Goal: Information Seeking & Learning: Learn about a topic

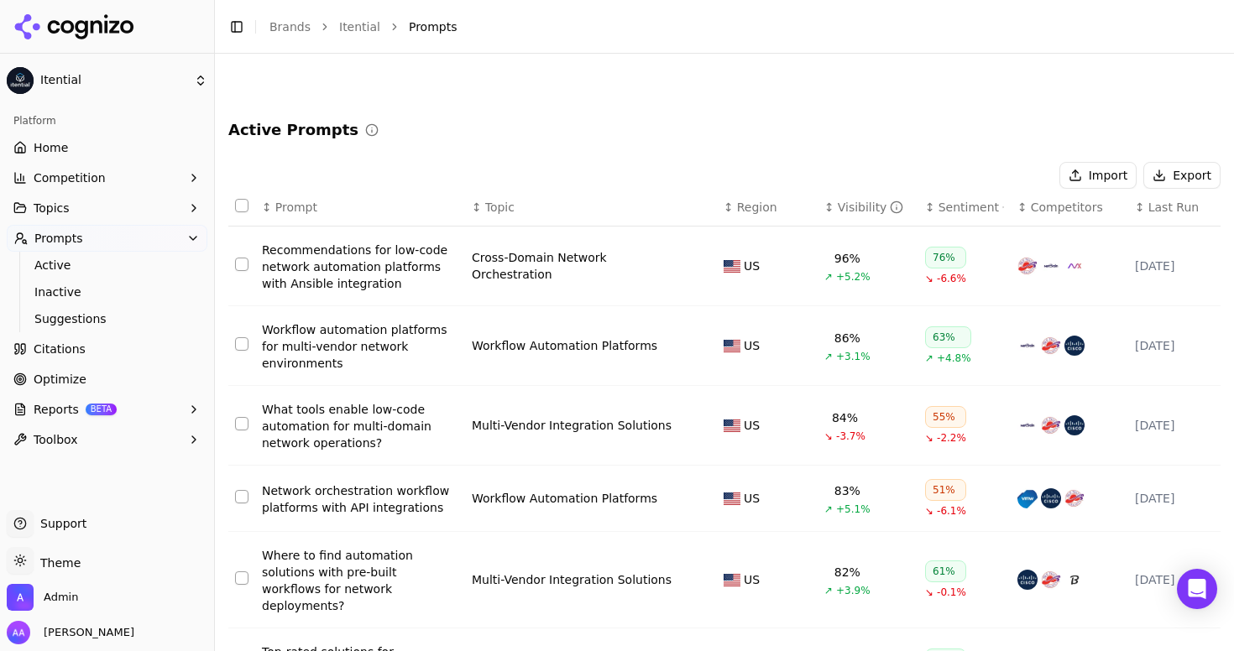
click at [525, 19] on li "Prompts" at bounding box center [798, 26] width 778 height 17
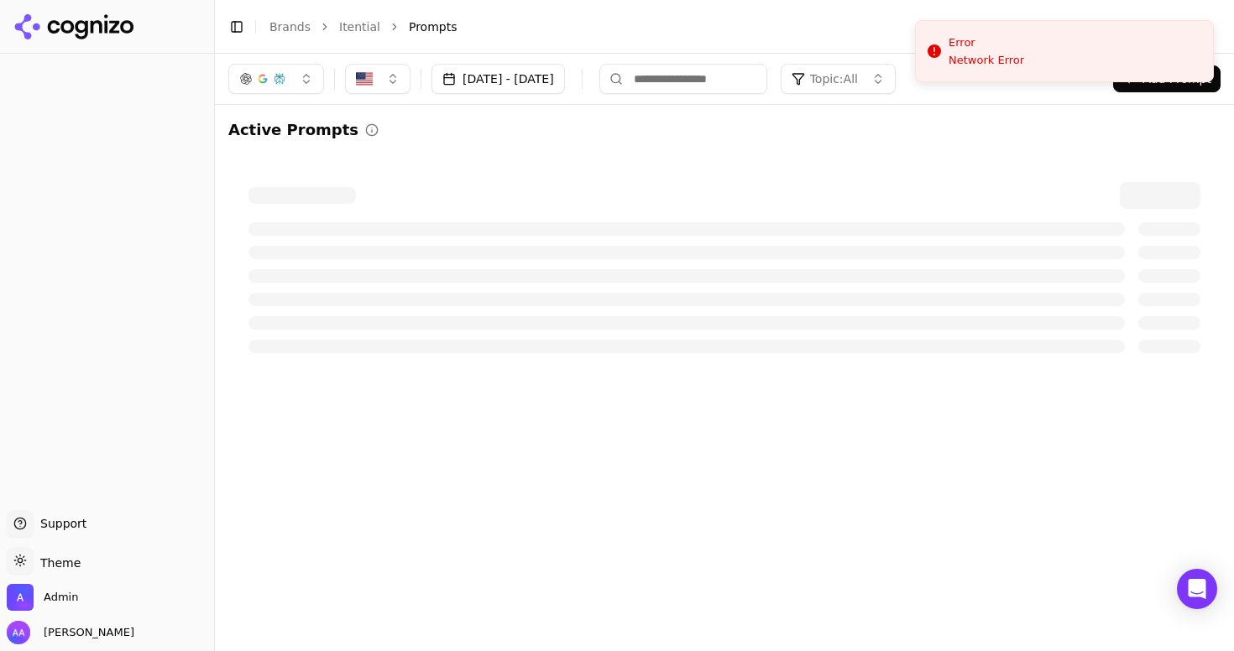
click at [574, 183] on div at bounding box center [724, 195] width 952 height 27
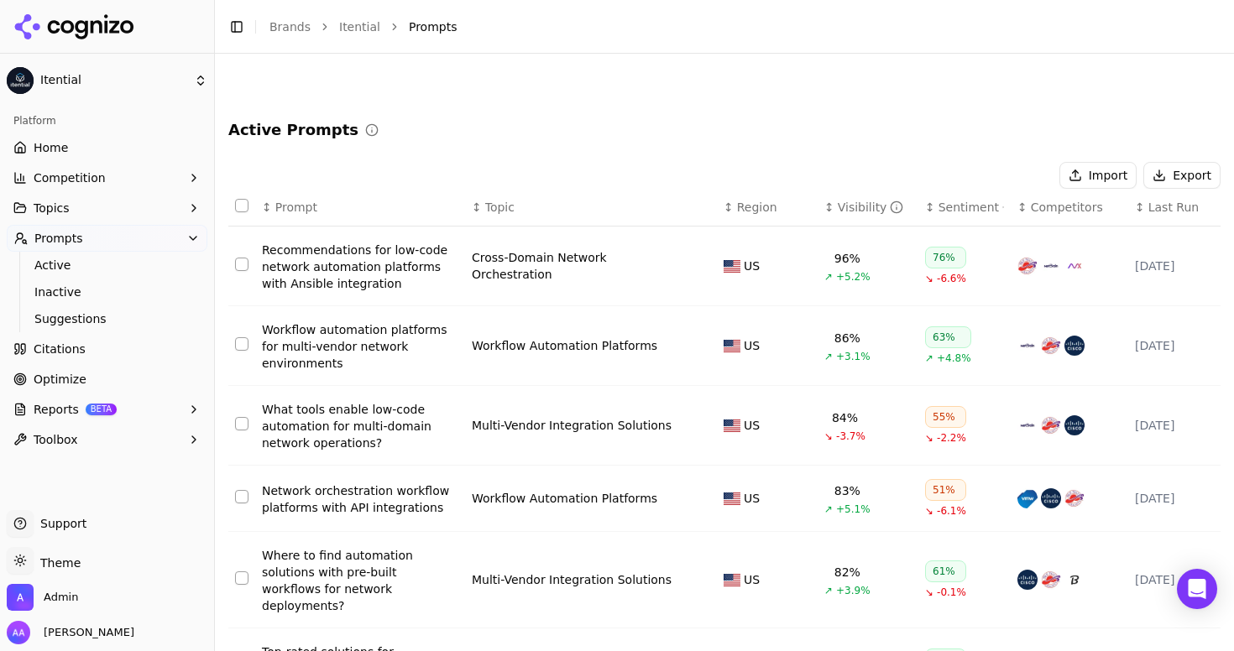
scroll to position [6206, 0]
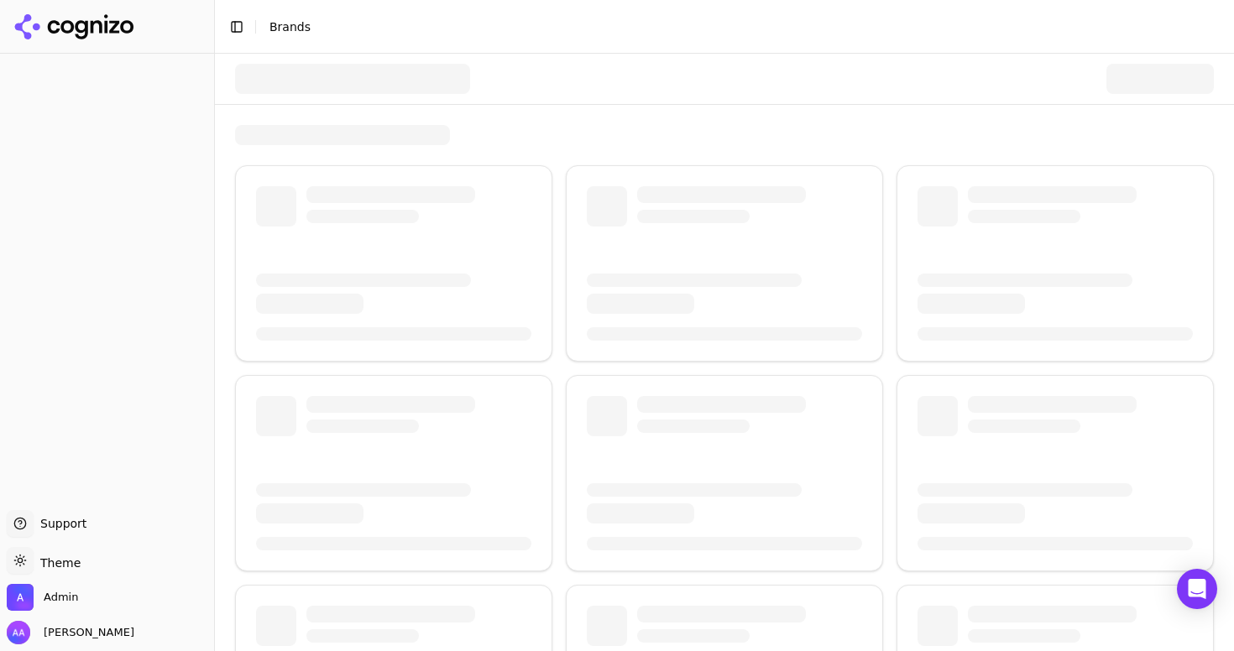
click at [243, 29] on button "Toggle Sidebar" at bounding box center [237, 27] width 24 height 24
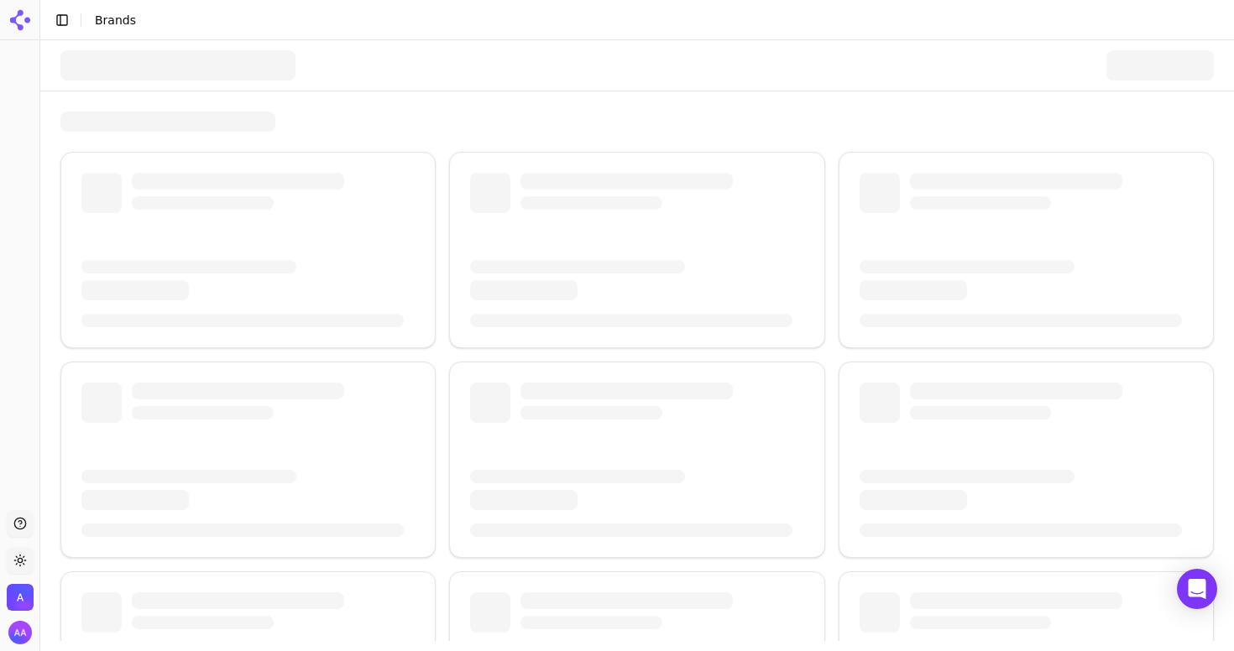
click at [60, 21] on button "Toggle Sidebar" at bounding box center [62, 20] width 24 height 24
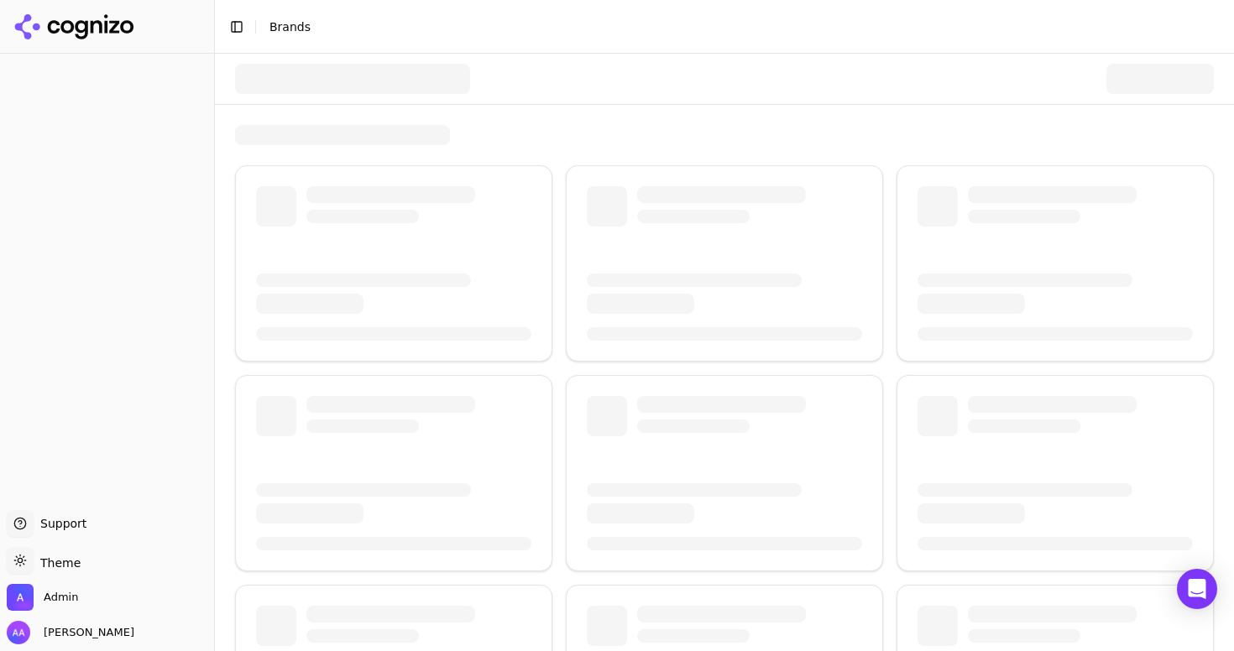
click at [231, 31] on button "Toggle Sidebar" at bounding box center [237, 27] width 24 height 24
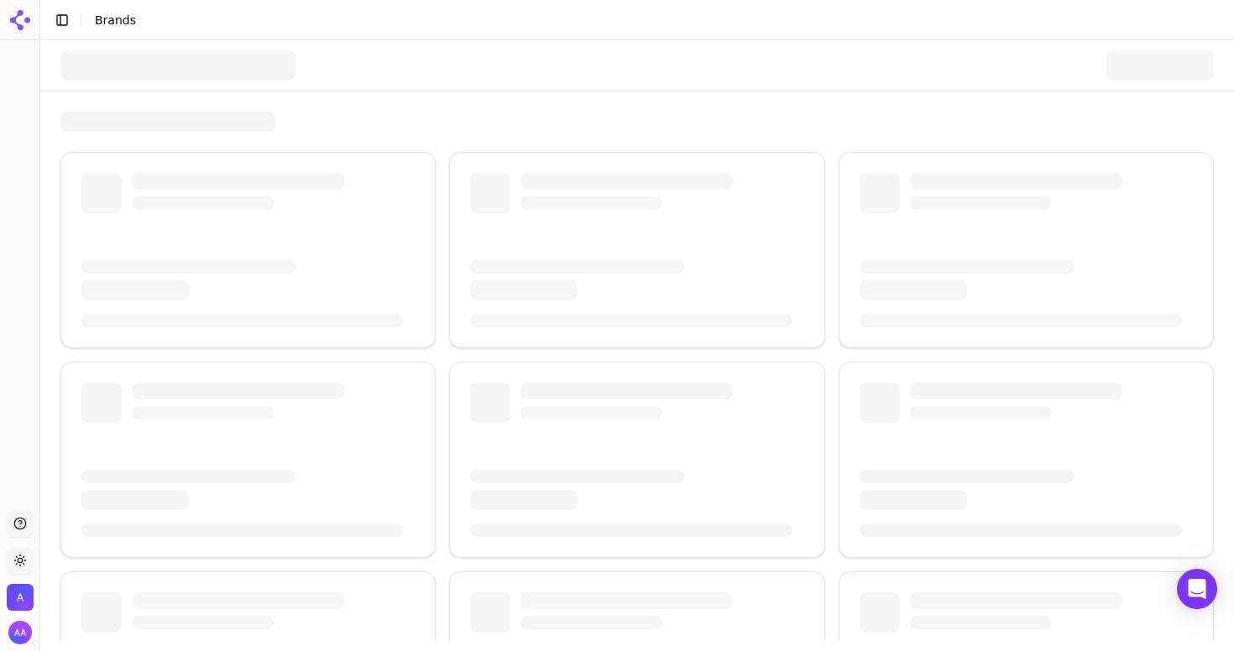
click at [67, 18] on button "Toggle Sidebar" at bounding box center [62, 20] width 24 height 24
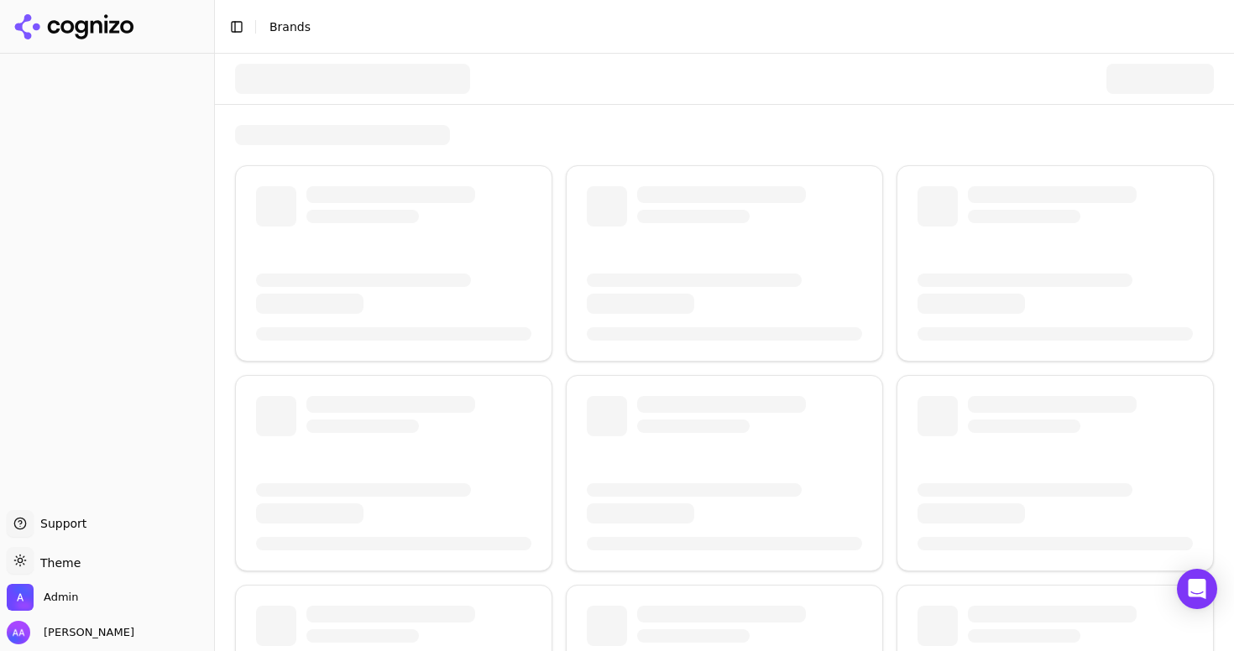
click at [231, 34] on button "Toggle Sidebar" at bounding box center [237, 27] width 24 height 24
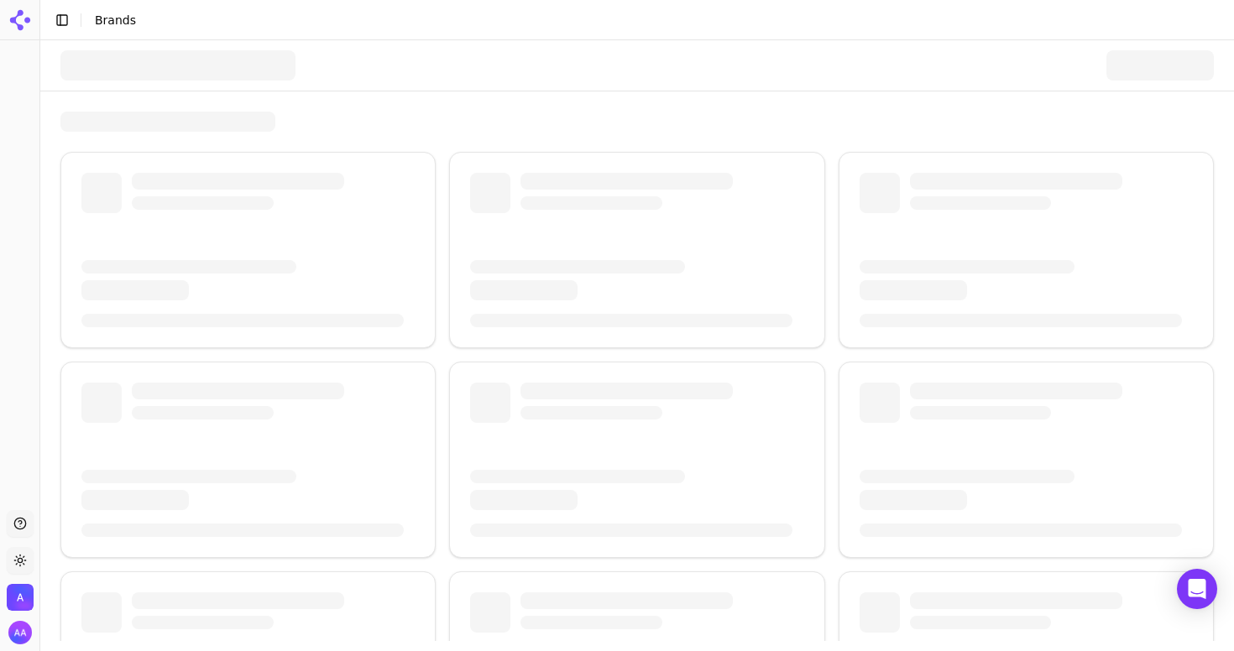
click at [56, 24] on button "Toggle Sidebar" at bounding box center [62, 20] width 24 height 24
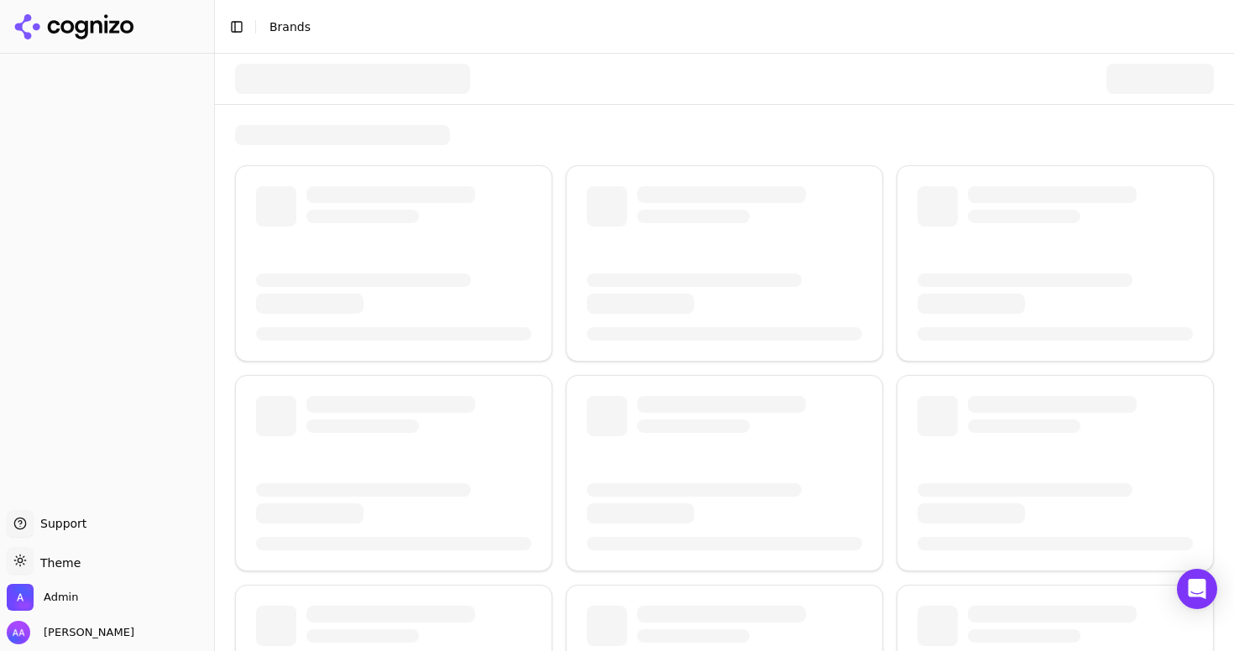
click at [237, 30] on button "Toggle Sidebar" at bounding box center [237, 27] width 24 height 24
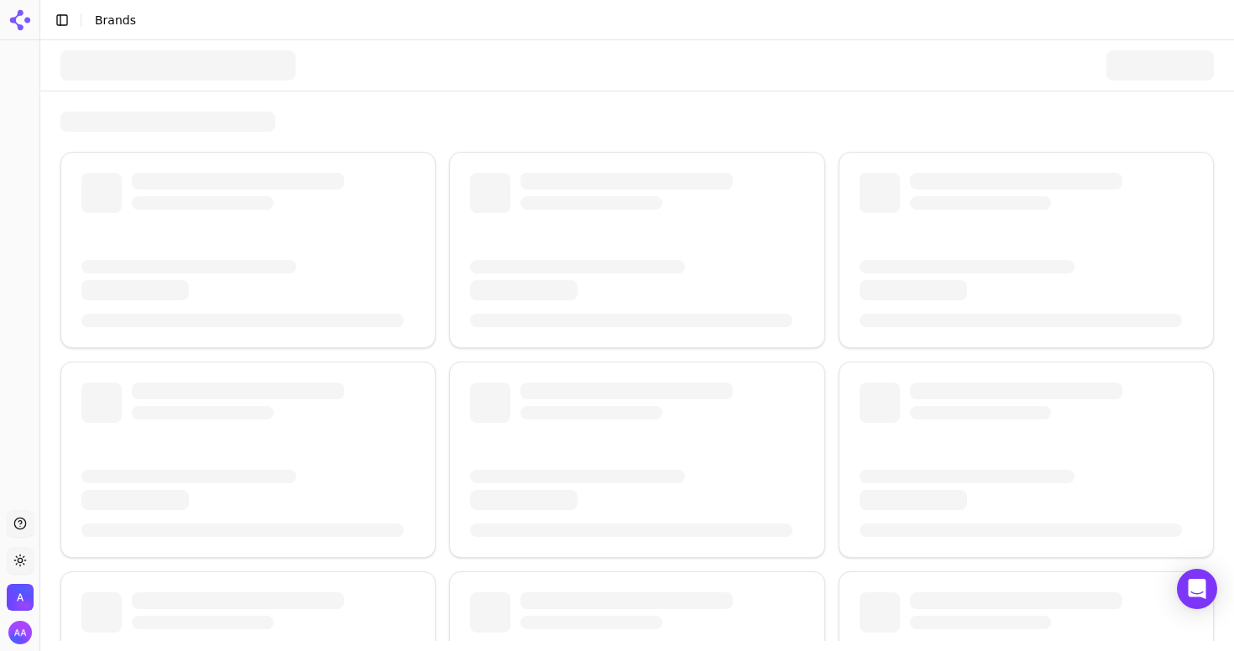
click at [57, 18] on button "Toggle Sidebar" at bounding box center [62, 20] width 24 height 24
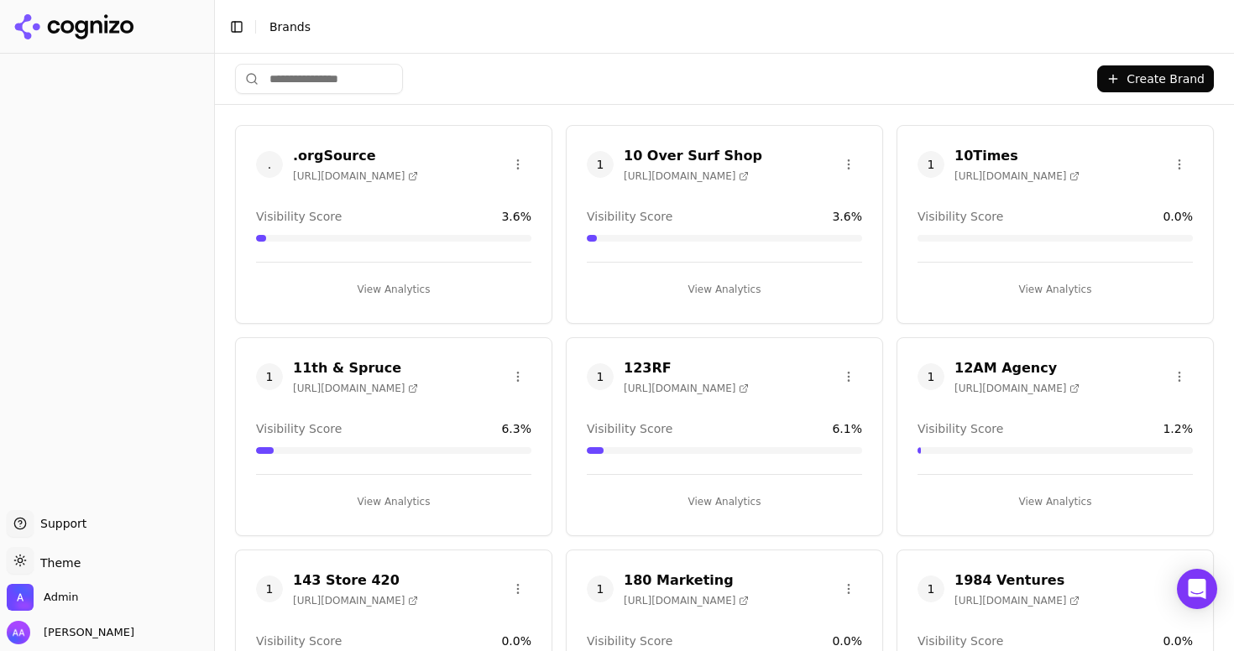
click at [482, 44] on header "Toggle Sidebar Brands" at bounding box center [724, 27] width 1019 height 54
click at [212, 37] on button "Toggle Sidebar" at bounding box center [213, 325] width 13 height 651
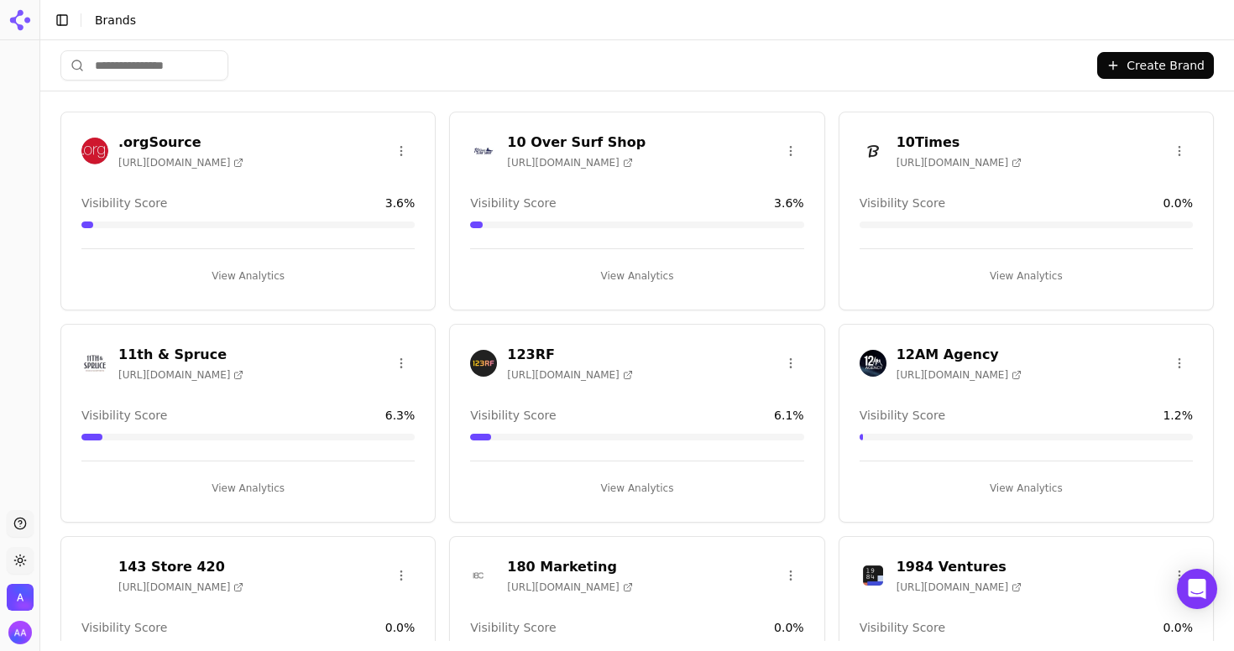
click at [1130, 76] on button "Create Brand" at bounding box center [1155, 65] width 117 height 27
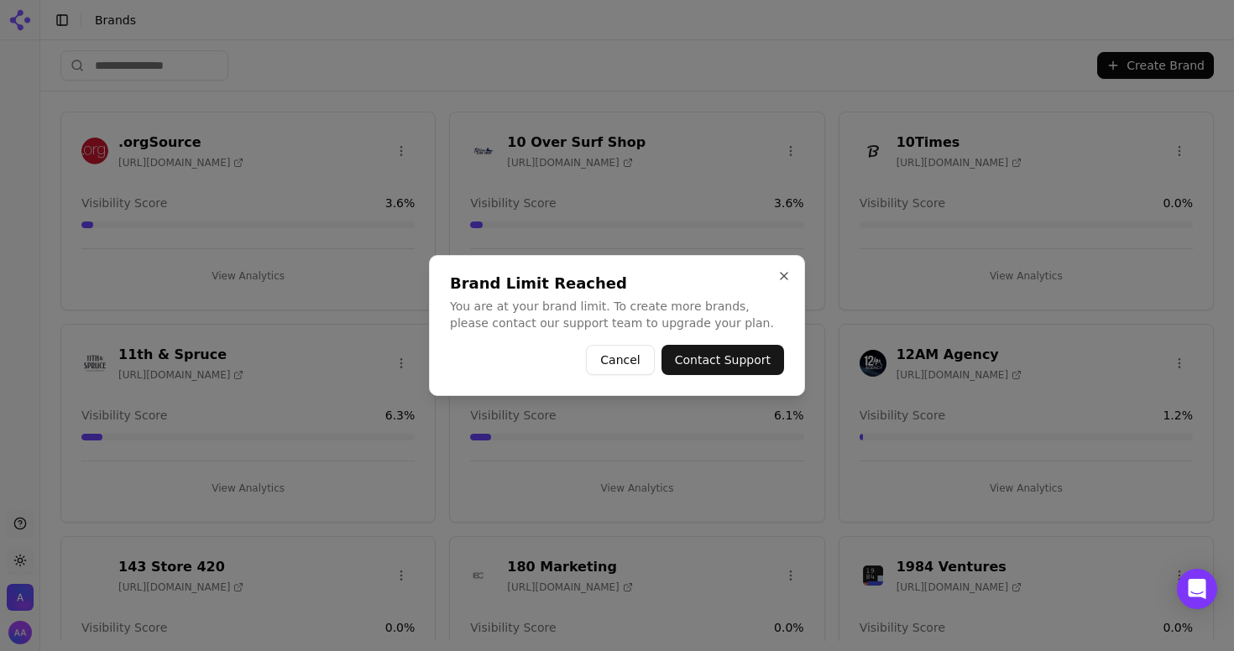
click at [1137, 65] on div at bounding box center [617, 325] width 1234 height 651
click at [782, 276] on button "Close" at bounding box center [783, 275] width 13 height 13
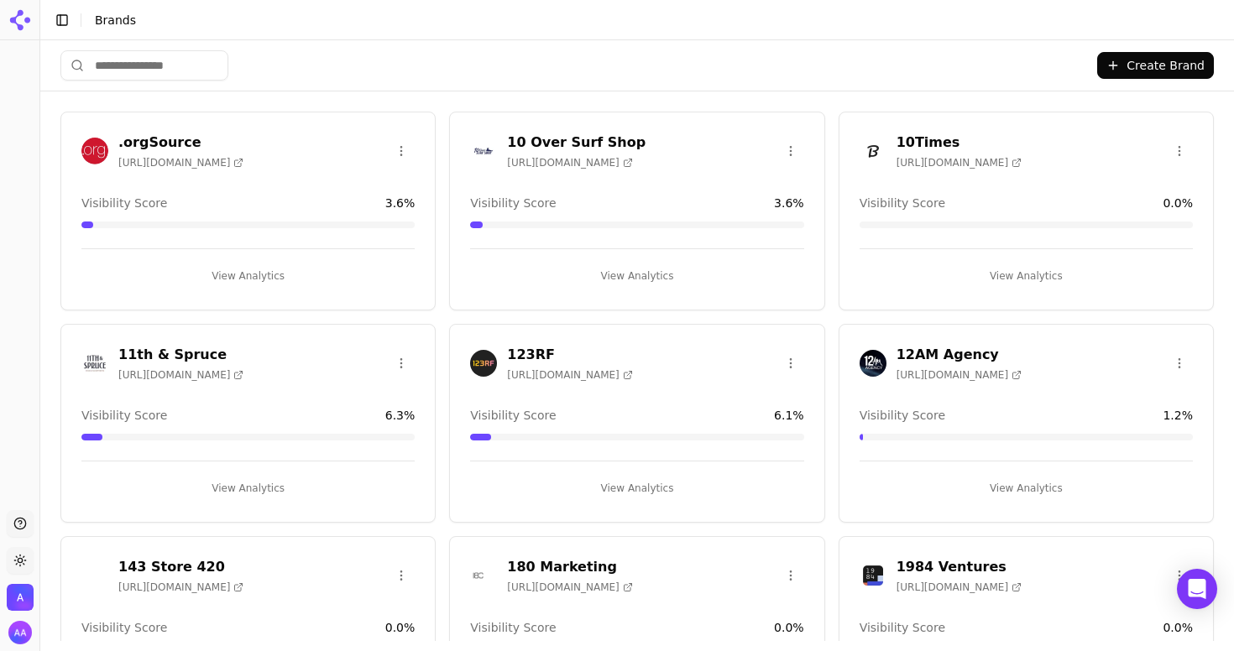
click at [8, 599] on img "Open organization switcher" at bounding box center [20, 597] width 27 height 27
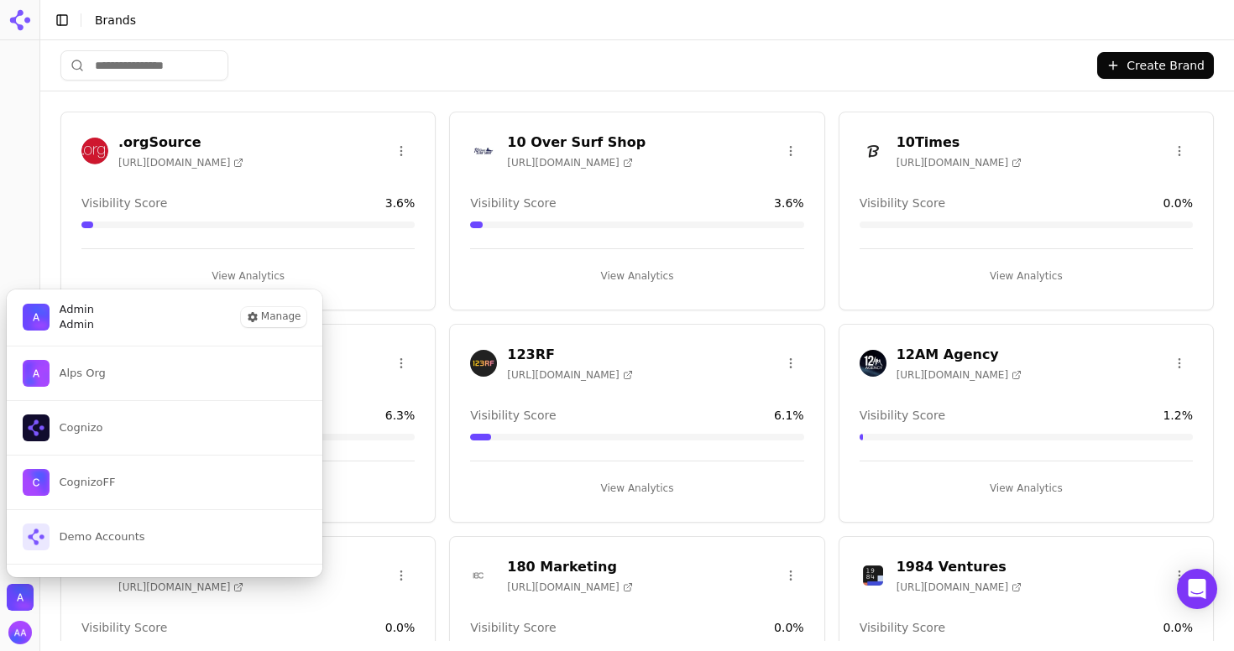
click at [23, 595] on img "Close organization switcher" at bounding box center [20, 597] width 27 height 27
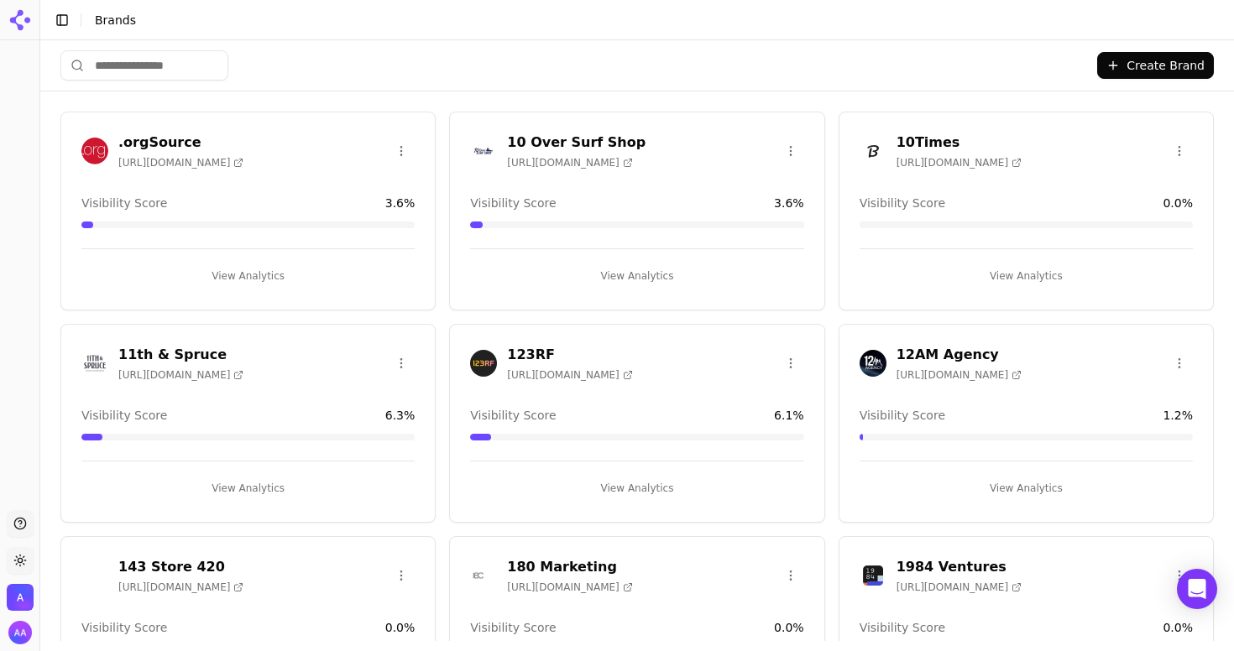
click at [19, 598] on img "Open organization switcher" at bounding box center [20, 597] width 27 height 27
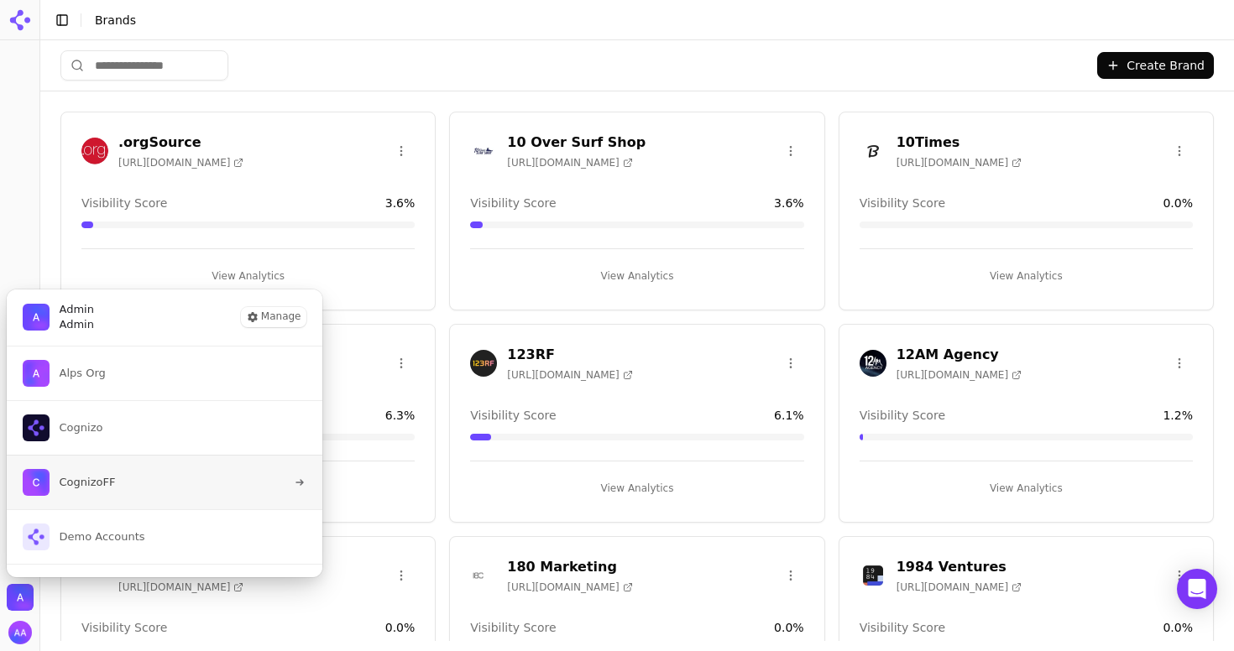
scroll to position [41, 0]
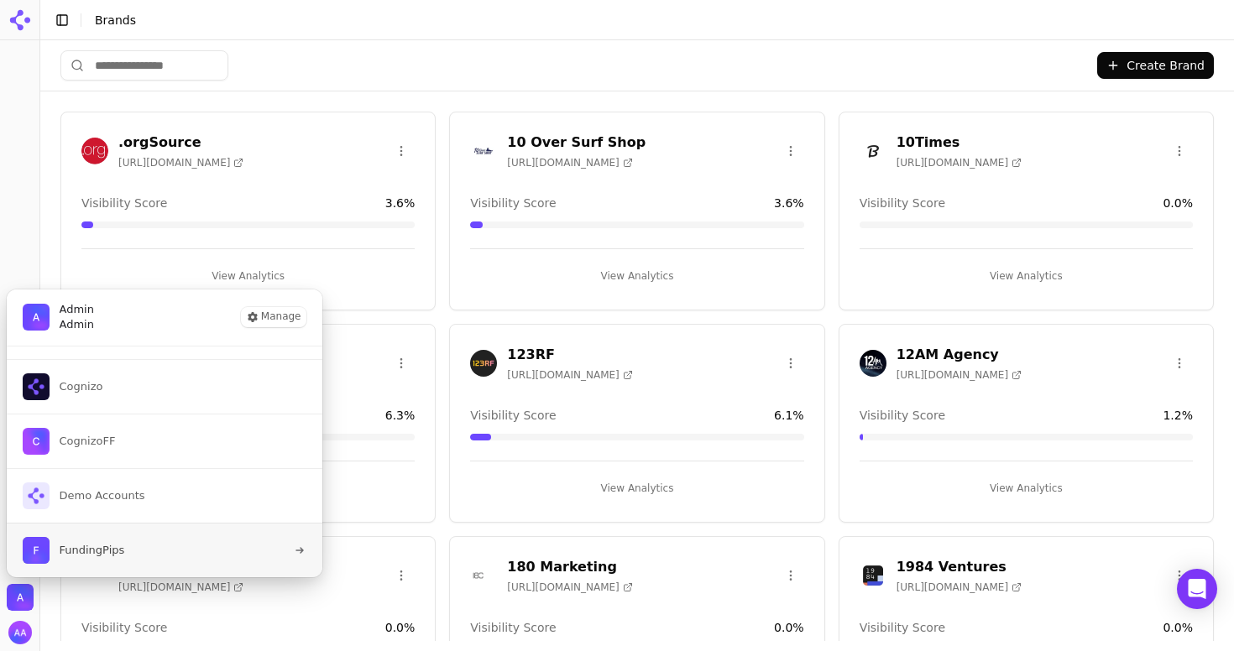
click at [144, 546] on button "FundingPips" at bounding box center [164, 550] width 317 height 55
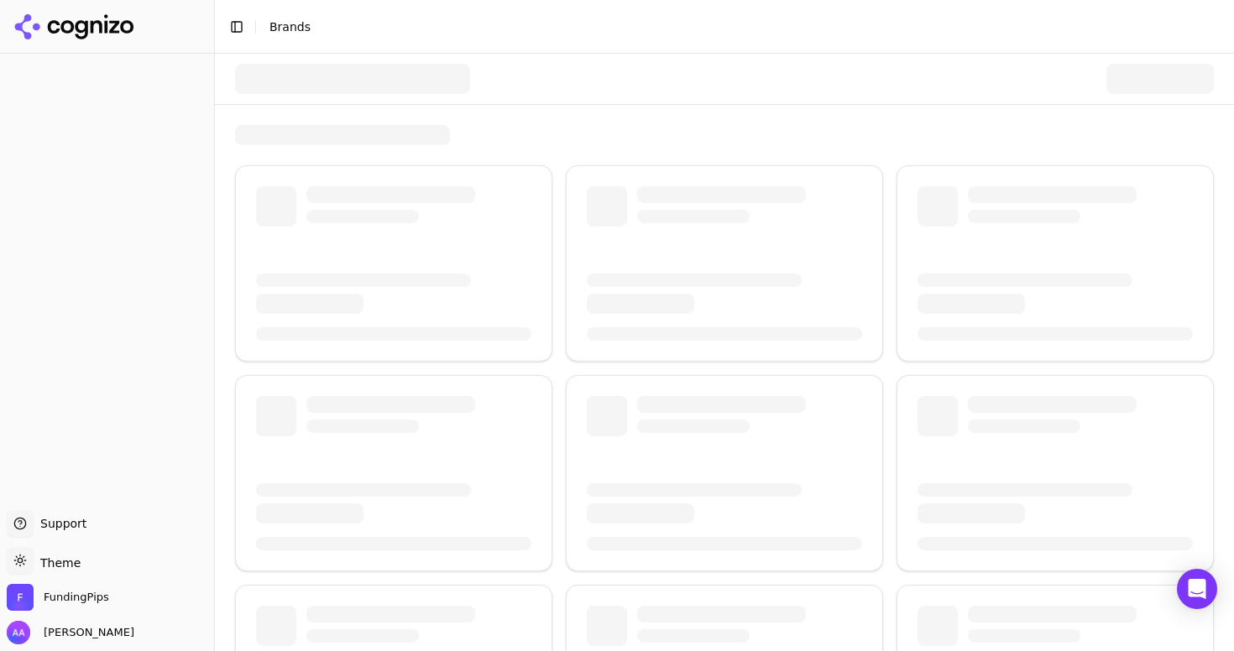
click at [719, 86] on div at bounding box center [724, 79] width 979 height 50
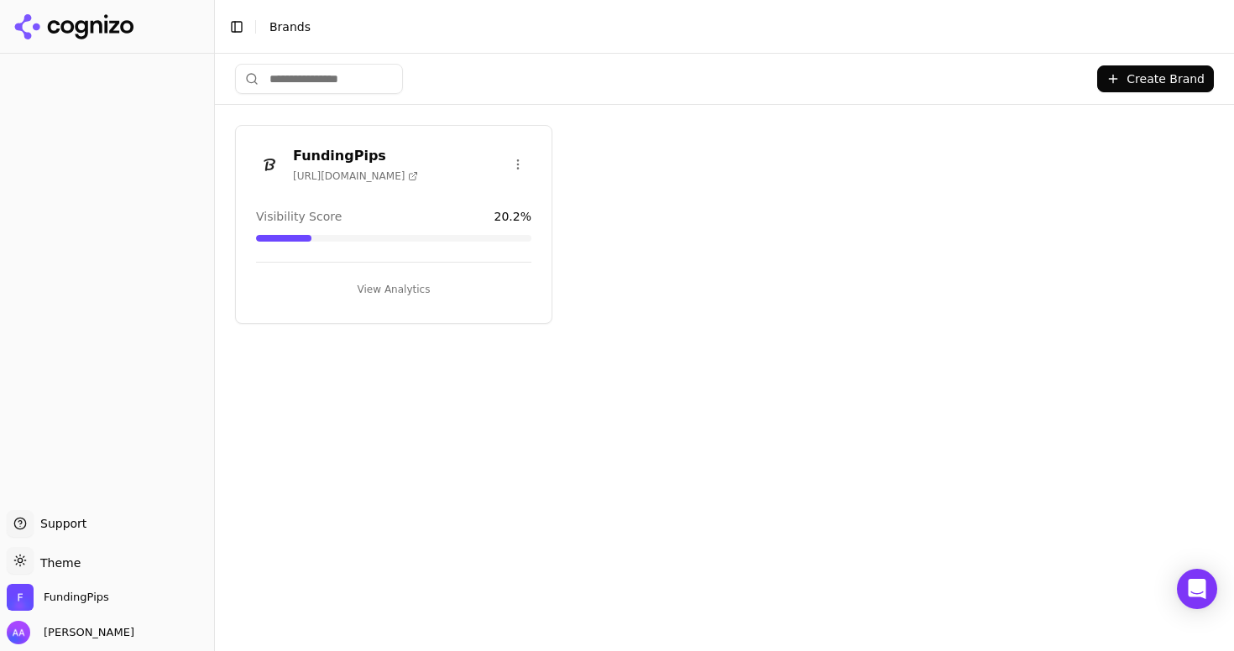
click at [1162, 85] on button "Create Brand" at bounding box center [1155, 78] width 117 height 27
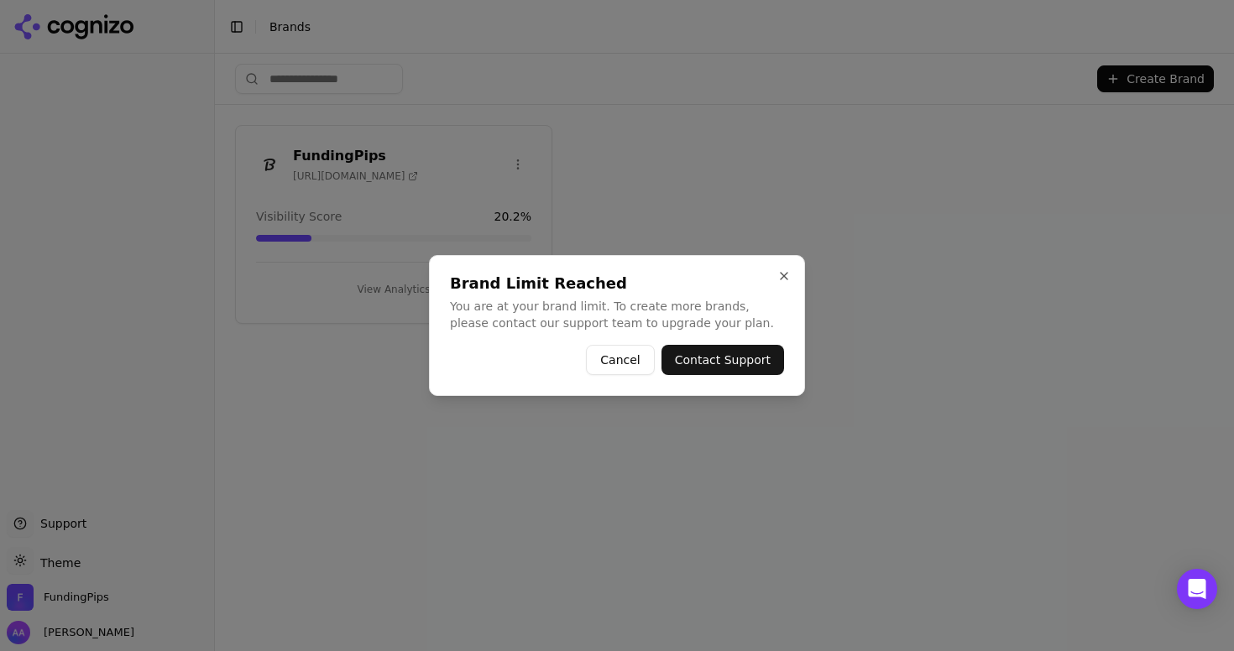
click at [776, 272] on div "Brand Limit Reached You are at your brand limit. To create more brands, please …" at bounding box center [617, 325] width 376 height 141
click at [786, 273] on button "Close" at bounding box center [783, 275] width 13 height 13
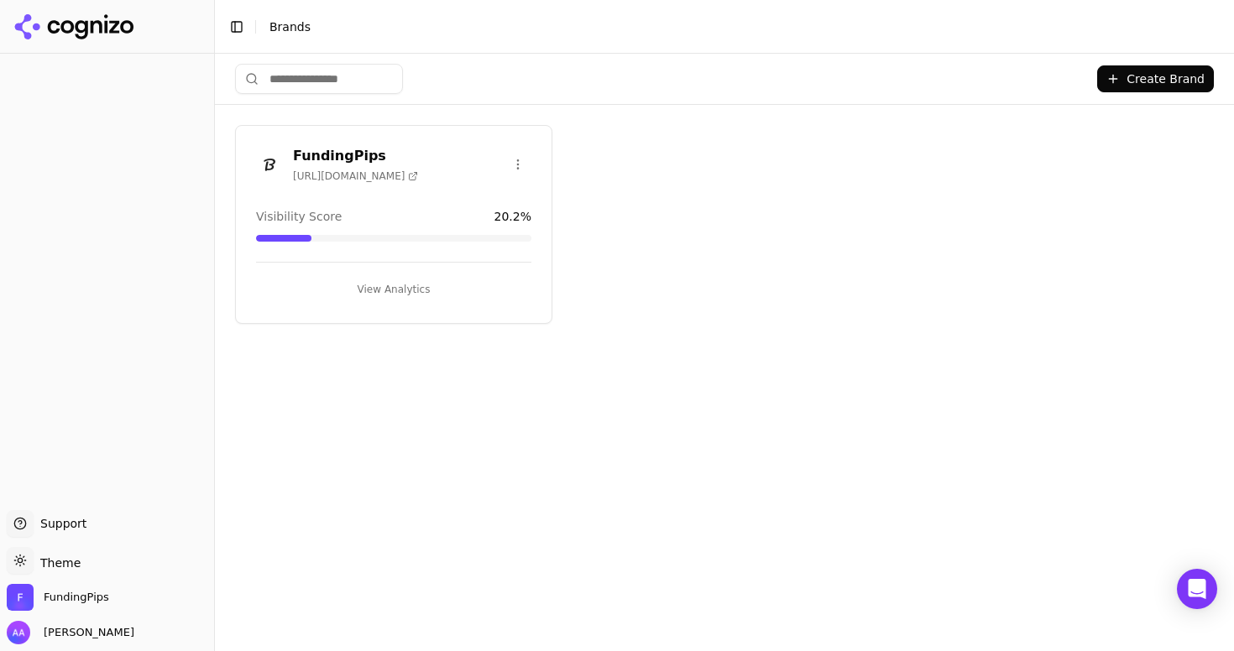
click at [468, 285] on button "View Analytics" at bounding box center [393, 289] width 275 height 27
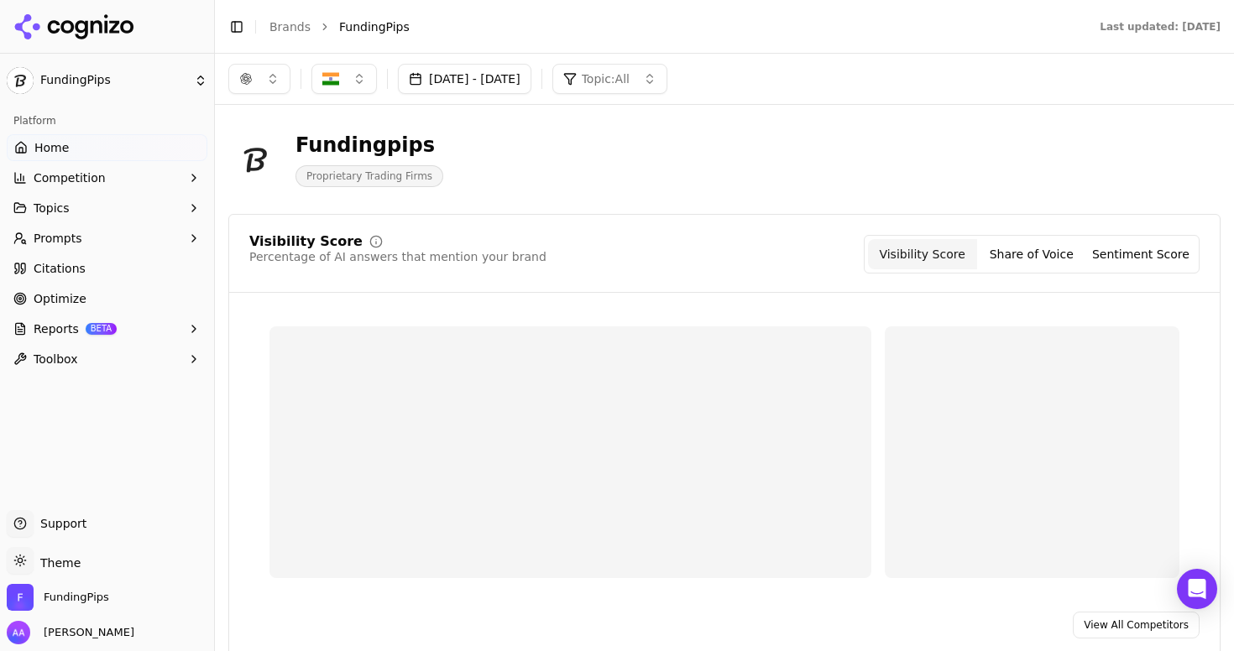
click at [146, 240] on button "Prompts" at bounding box center [107, 238] width 201 height 27
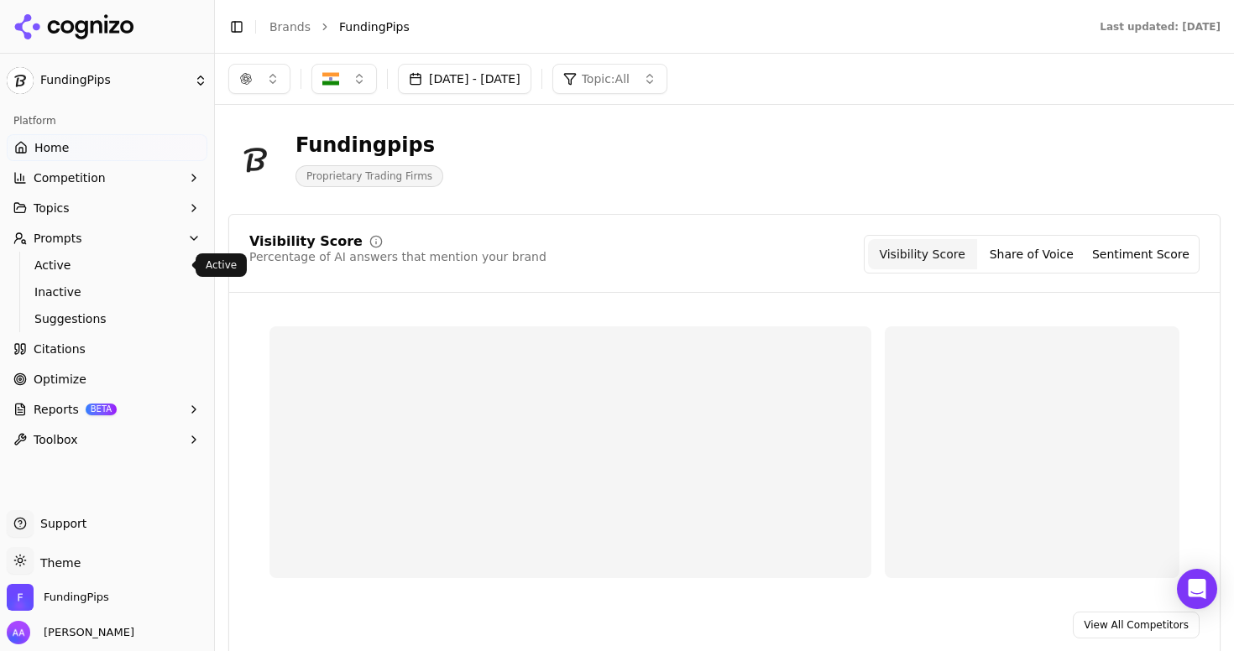
click at [128, 270] on span "Active" at bounding box center [107, 265] width 146 height 17
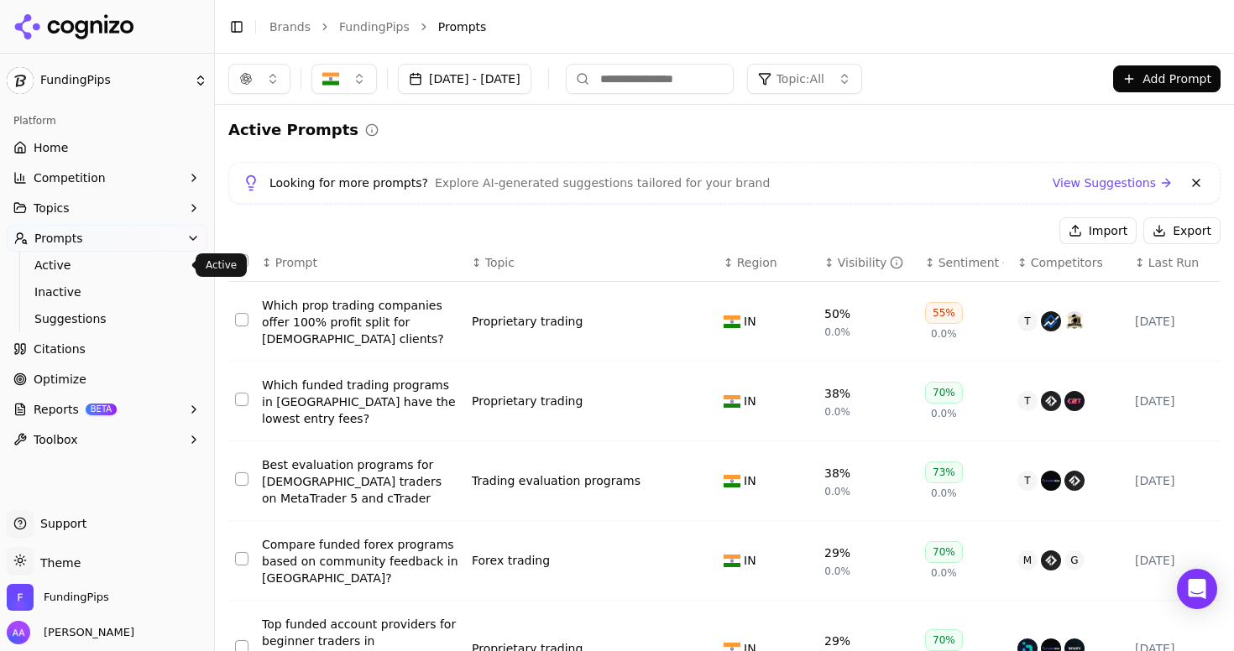
click at [862, 77] on button "Topic: All" at bounding box center [804, 79] width 115 height 30
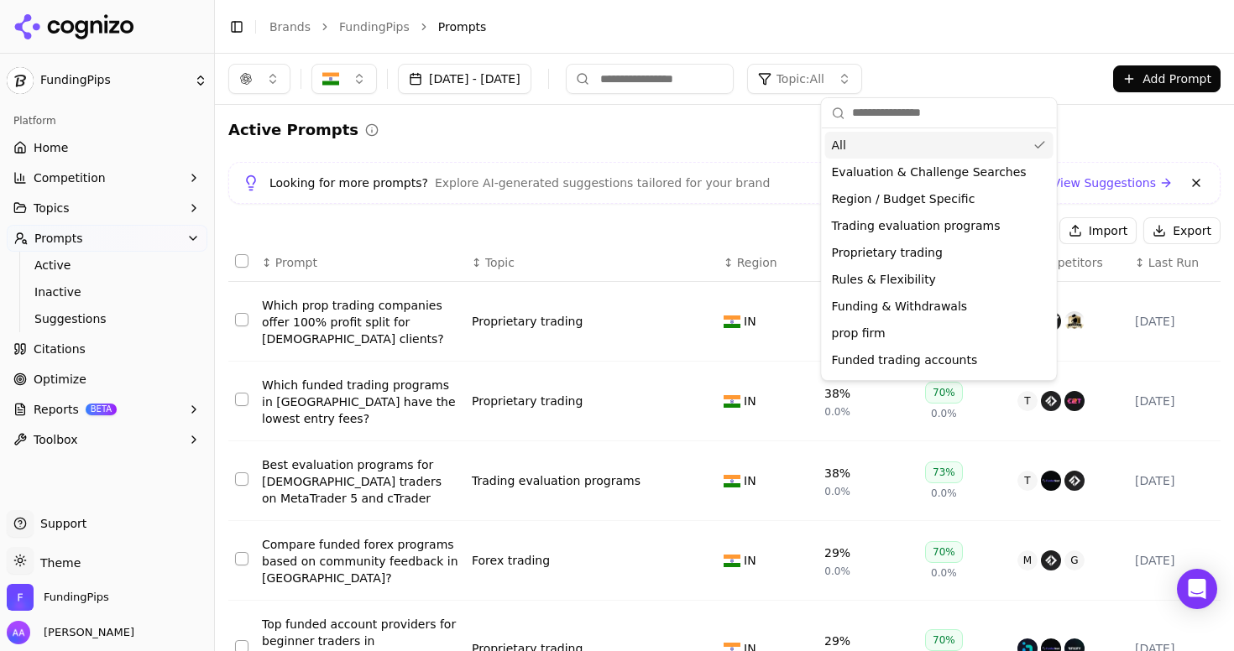
click at [862, 77] on button "Topic: All" at bounding box center [804, 79] width 115 height 30
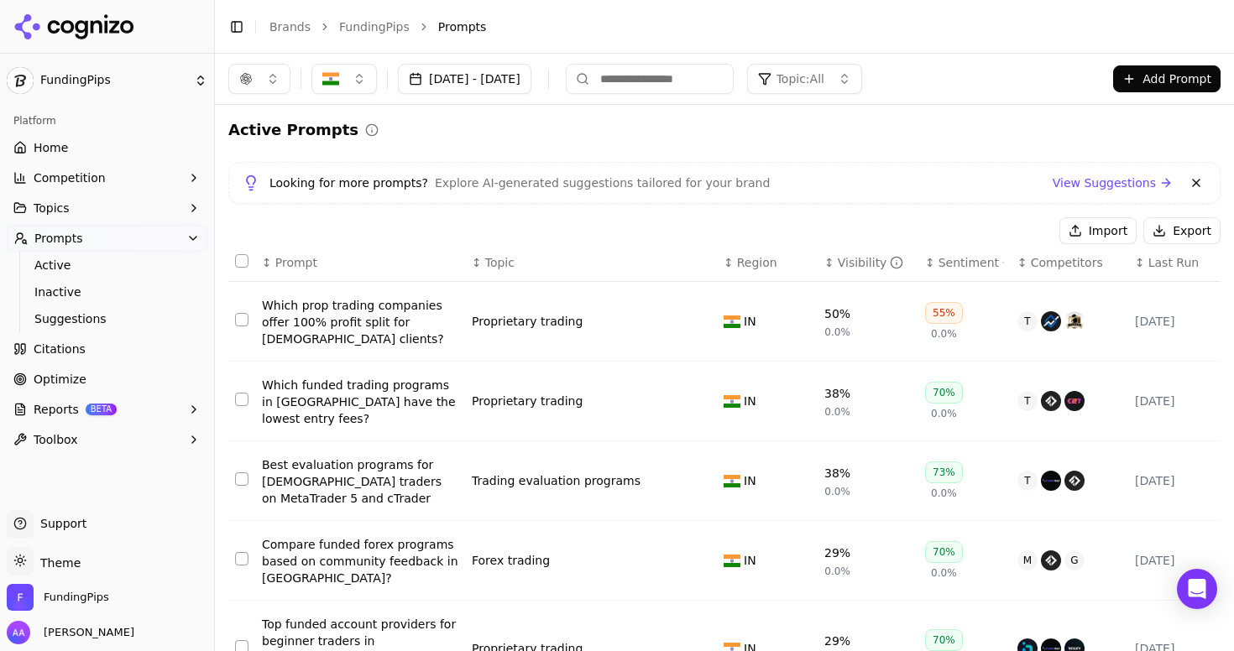
click at [845, 262] on div "Visibility" at bounding box center [871, 262] width 66 height 17
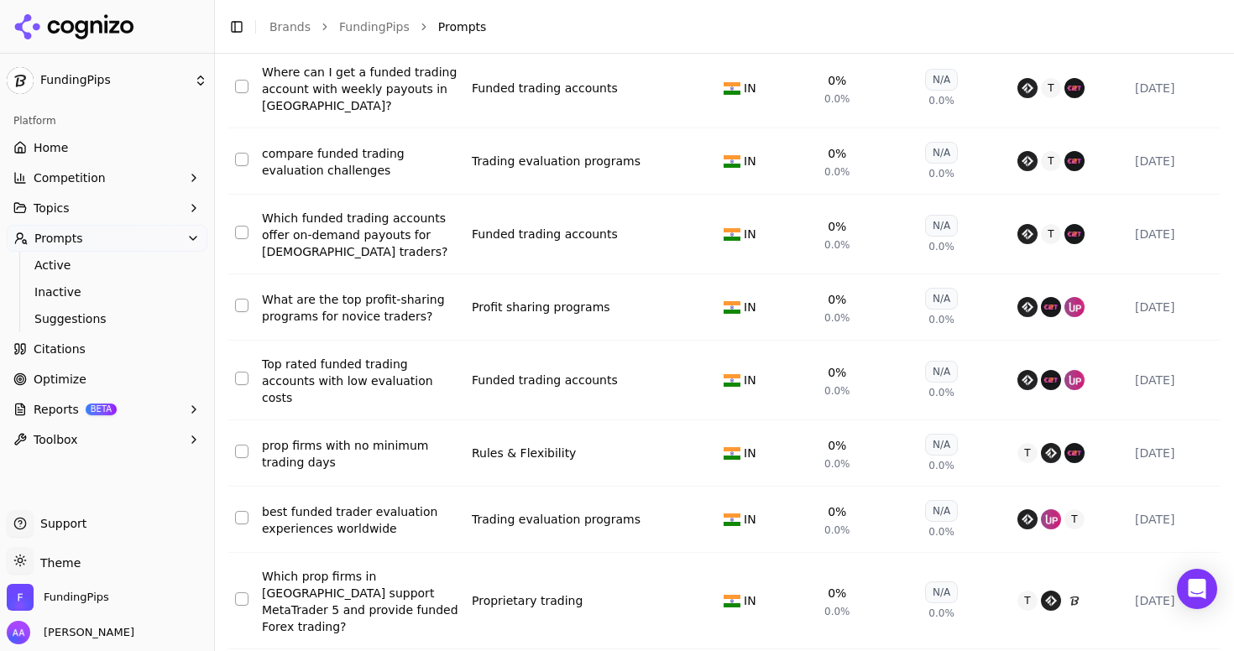
scroll to position [321, 0]
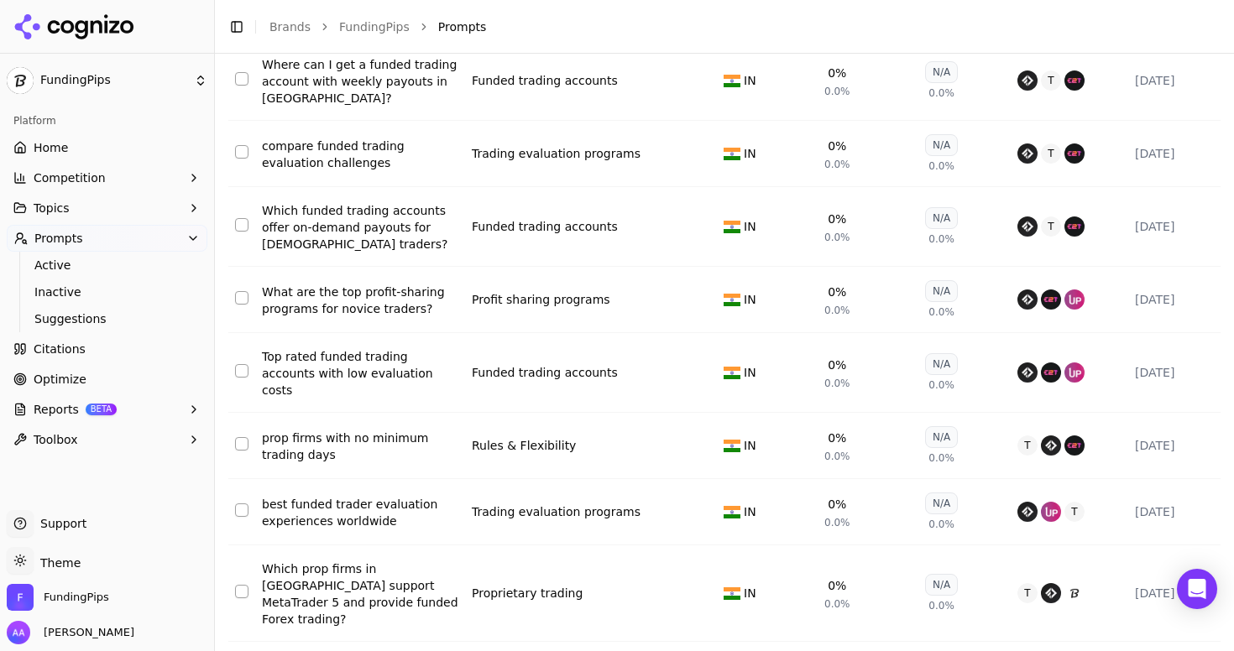
click at [264, 372] on div "Top rated funded trading accounts with low evaluation costs" at bounding box center [360, 373] width 196 height 50
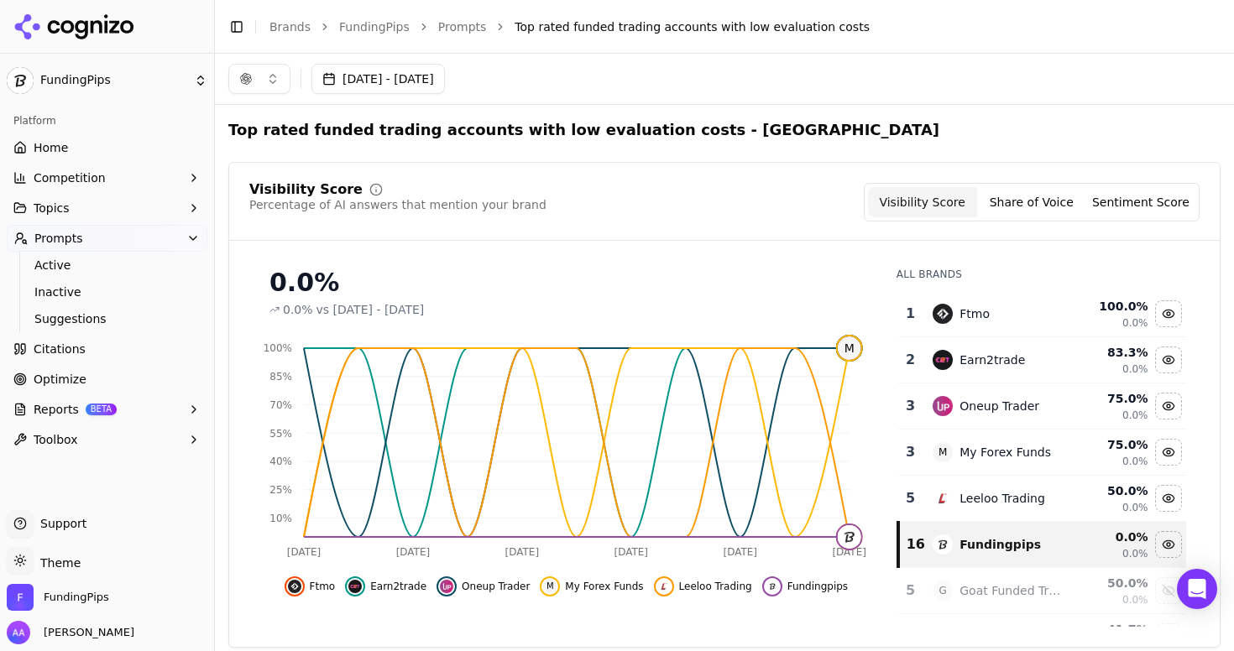
click at [429, 81] on button "Sep 05, 2025 - Oct 05, 2025" at bounding box center [377, 79] width 133 height 30
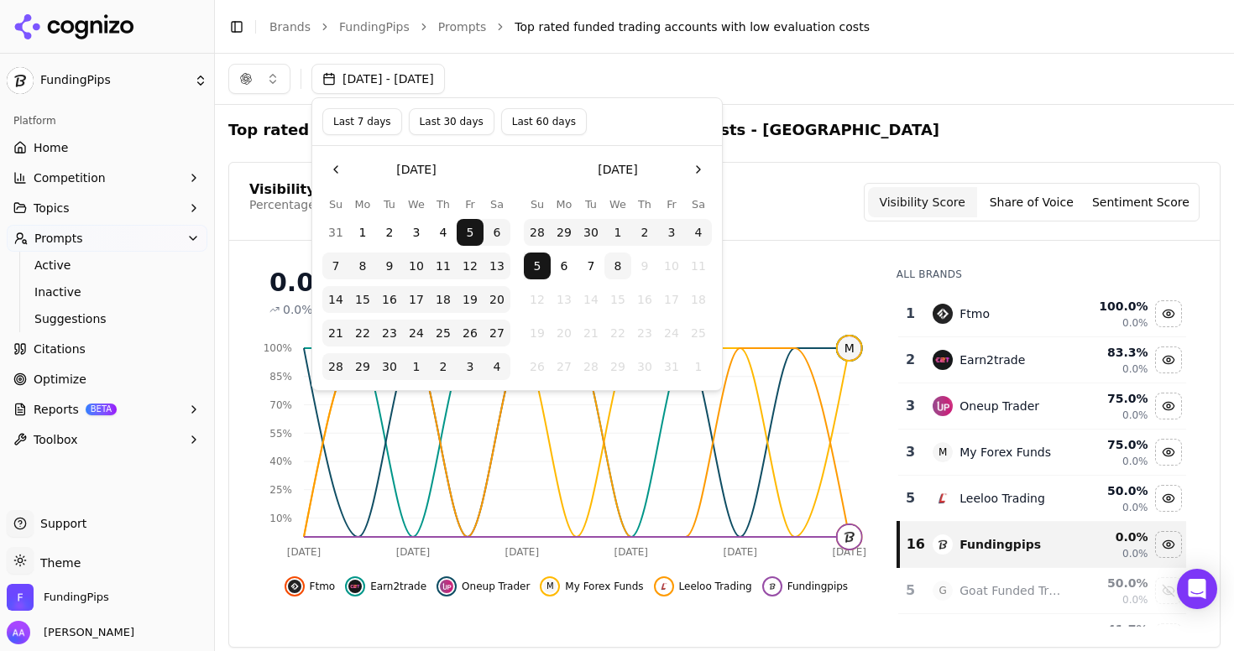
click at [463, 123] on button "Last 30 days" at bounding box center [452, 121] width 86 height 27
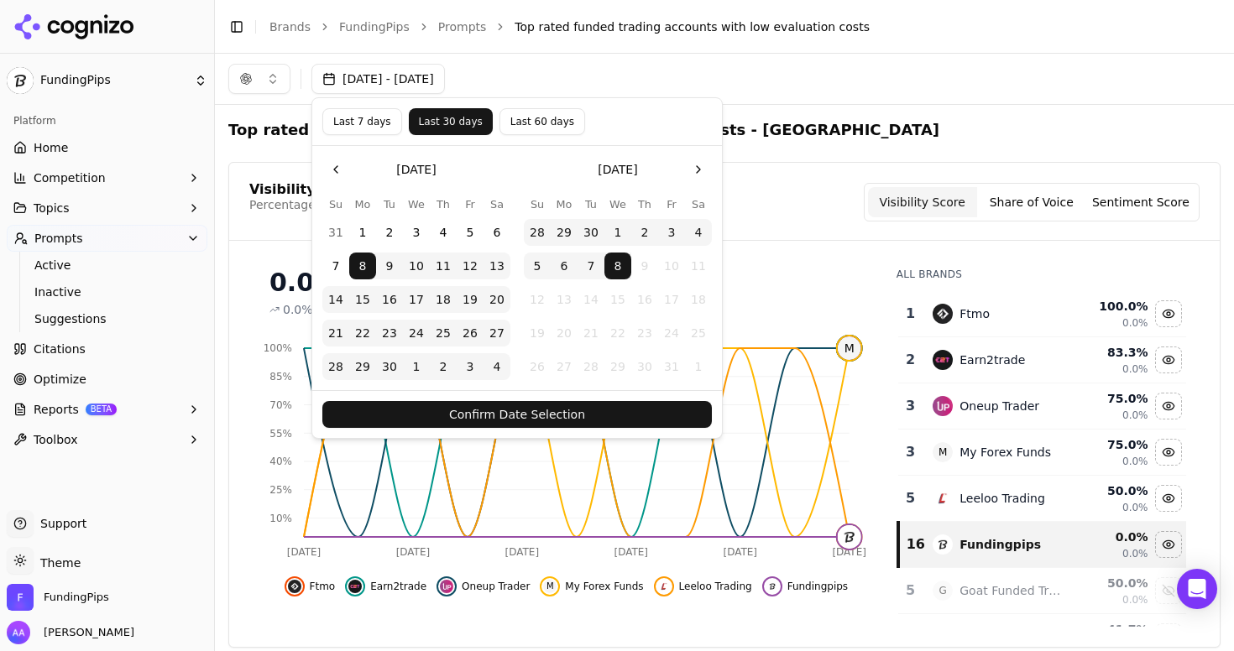
click at [531, 414] on button "Confirm Date Selection" at bounding box center [517, 414] width 390 height 27
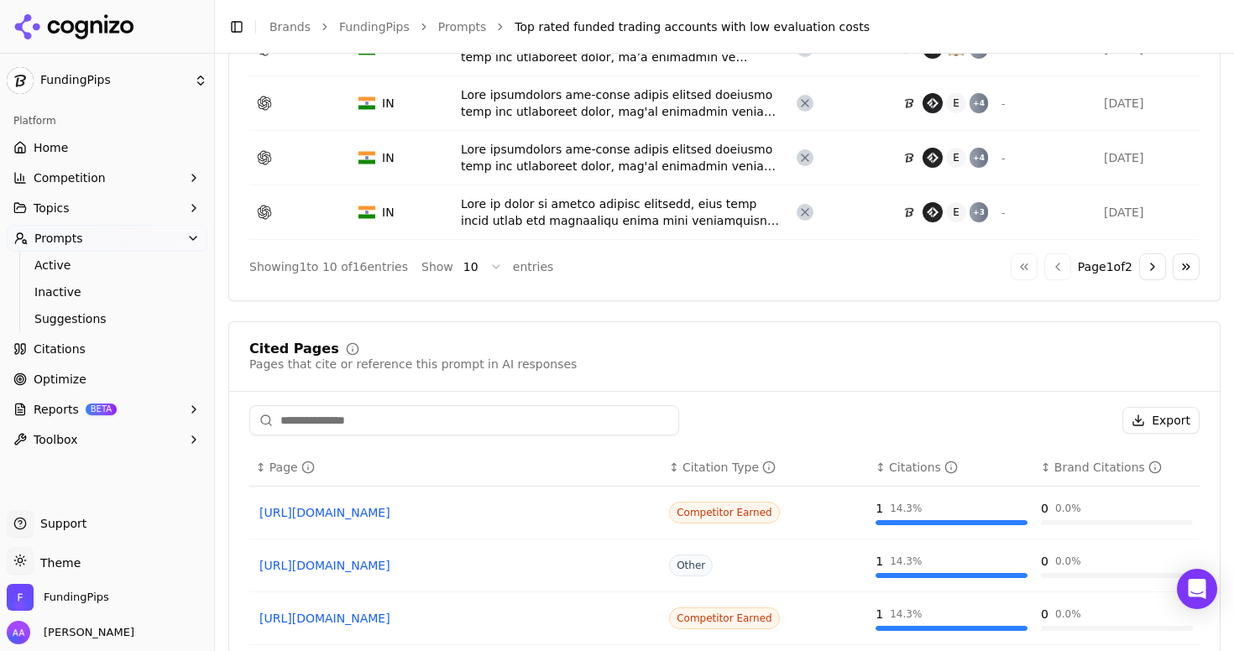
scroll to position [1320, 0]
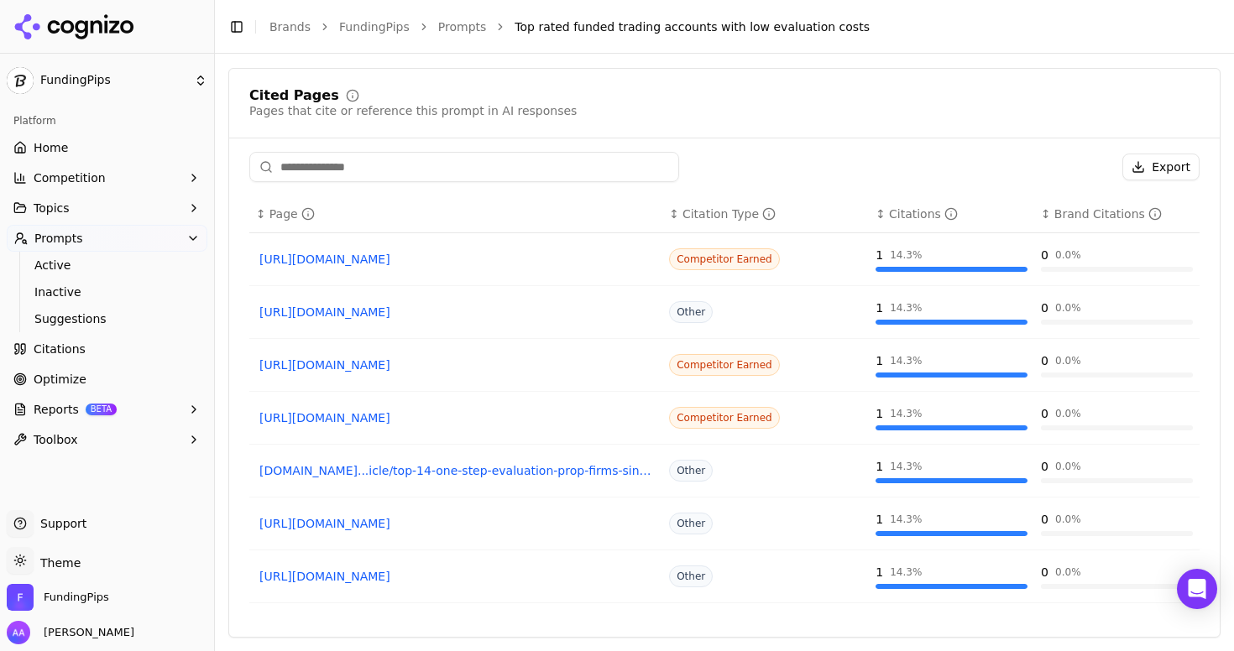
click at [442, 266] on link "https://bestpropfirms.com/trading/cheapest" at bounding box center [455, 259] width 393 height 17
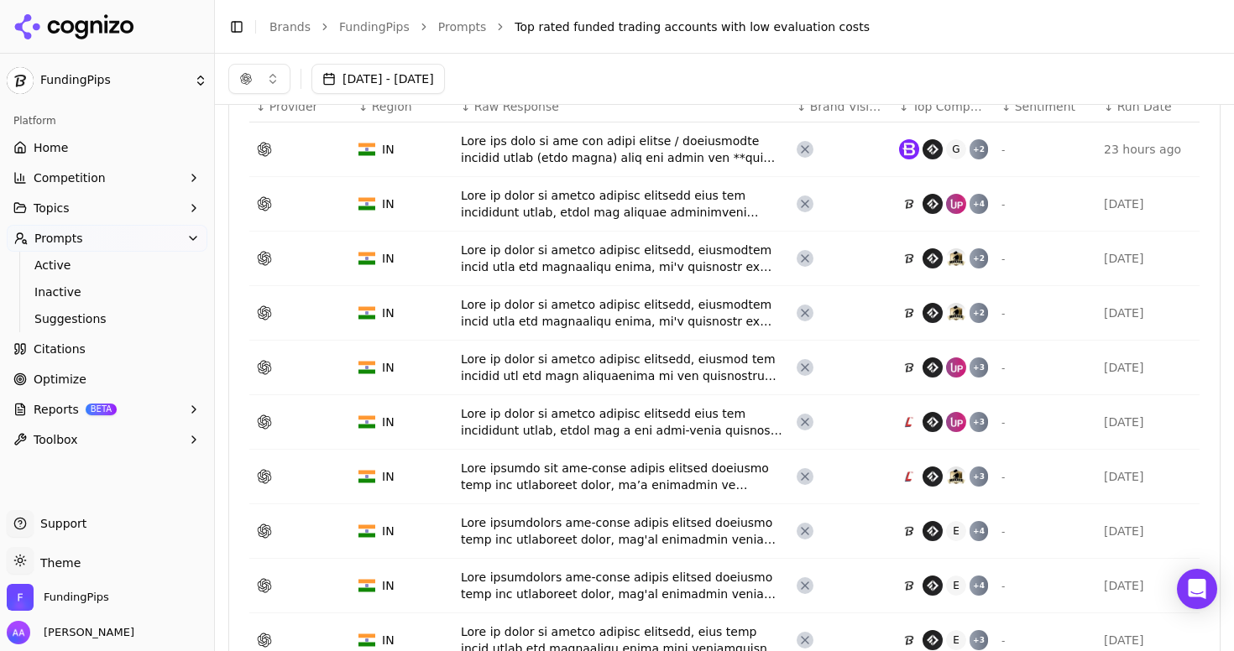
scroll to position [0, 0]
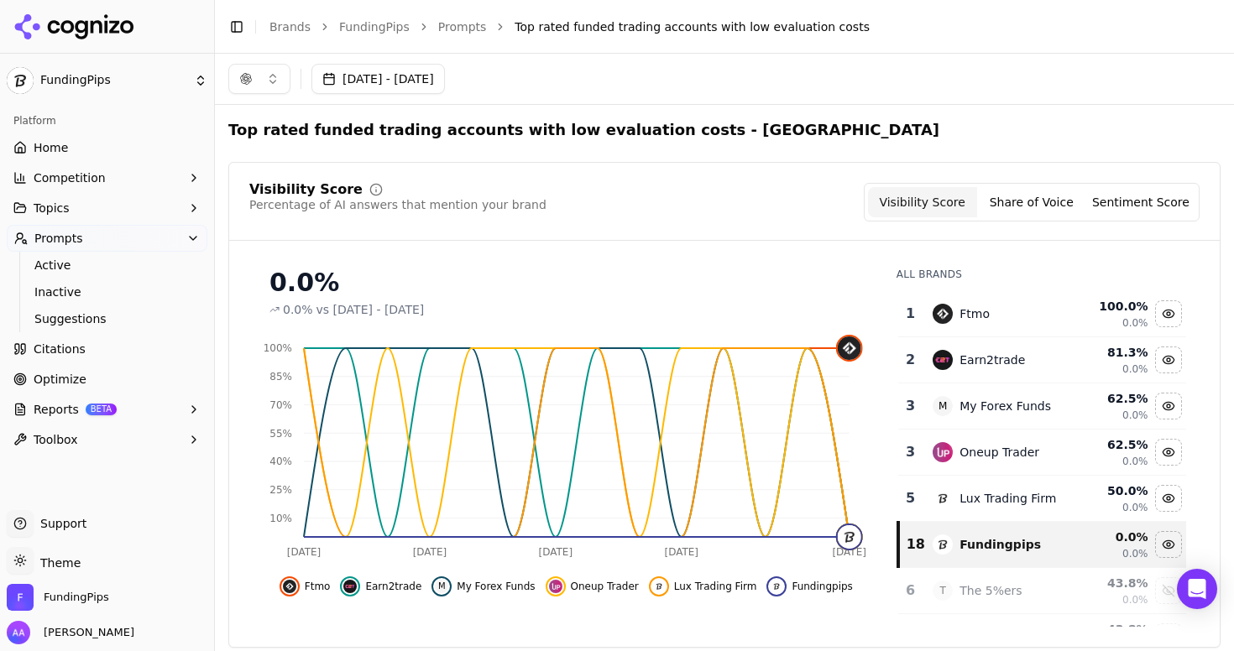
click at [270, 87] on button "button" at bounding box center [259, 79] width 62 height 30
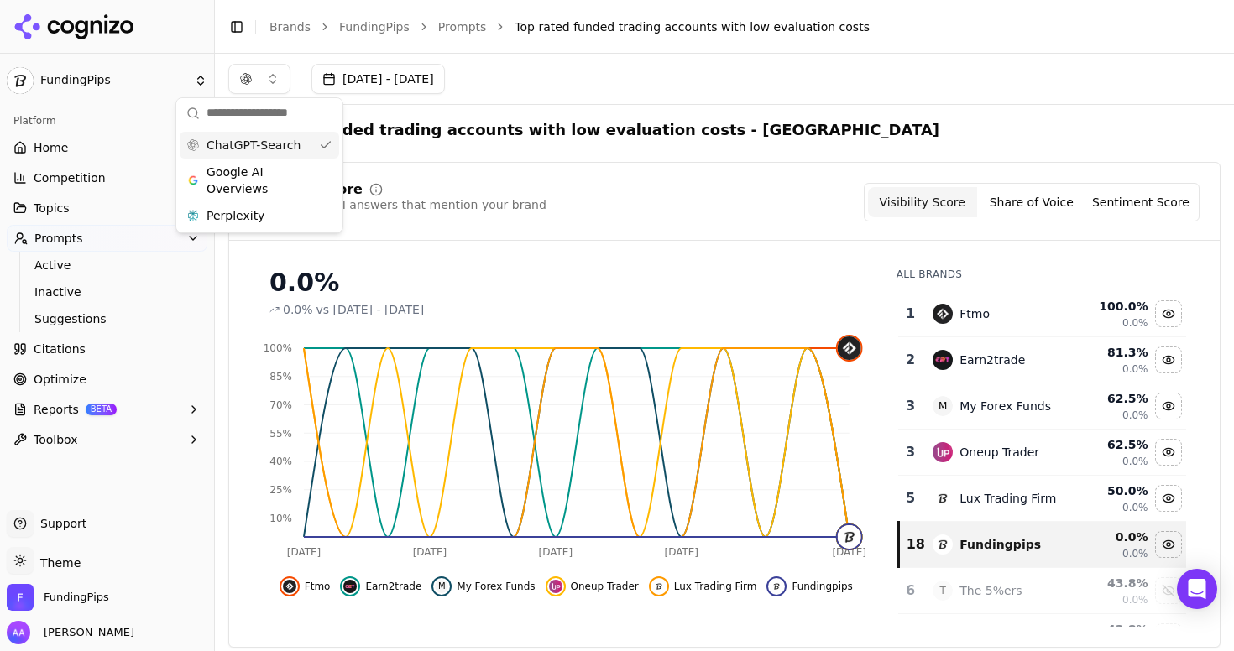
click at [264, 169] on span "Google AI Overviews" at bounding box center [260, 181] width 106 height 34
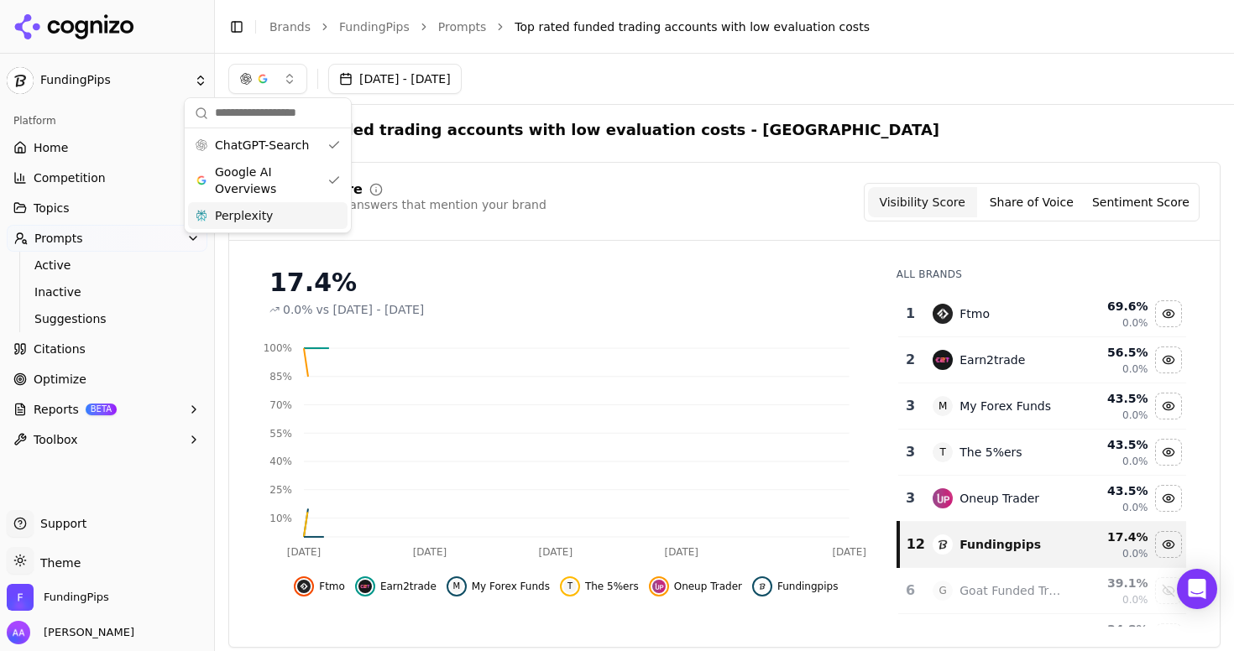
click at [274, 211] on div "Perplexity" at bounding box center [268, 215] width 160 height 27
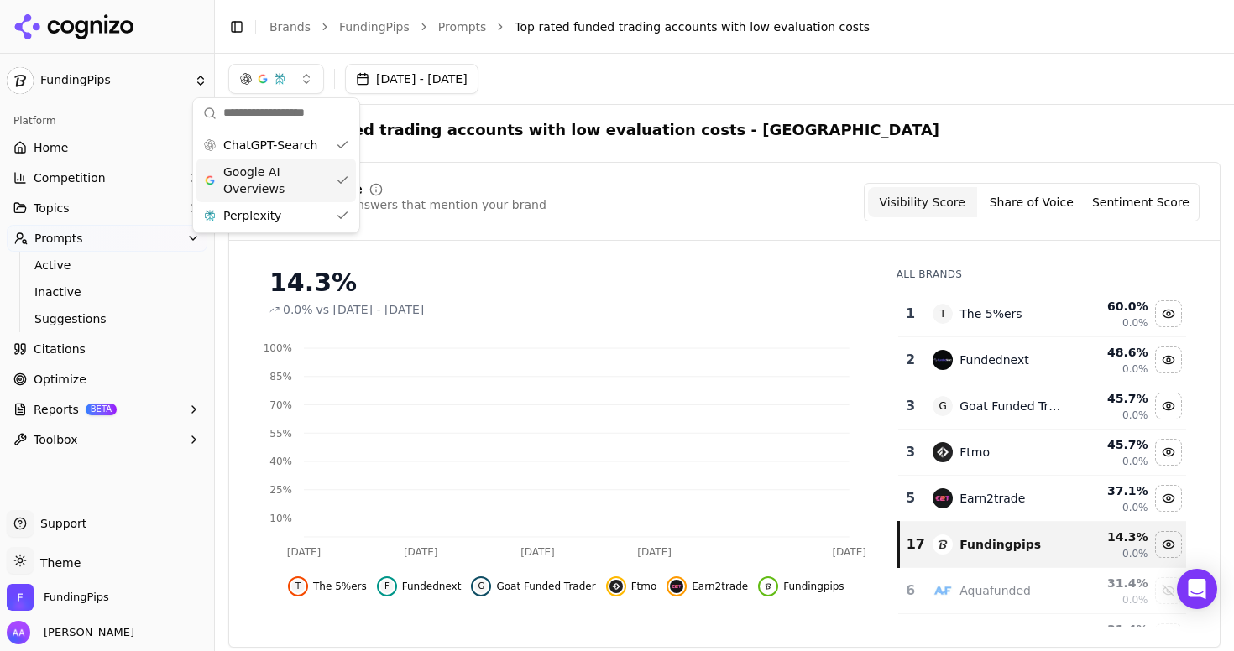
click at [547, 170] on div "Visibility Score Percentage of AI answers that mention your brand Visibility Sc…" at bounding box center [724, 405] width 992 height 486
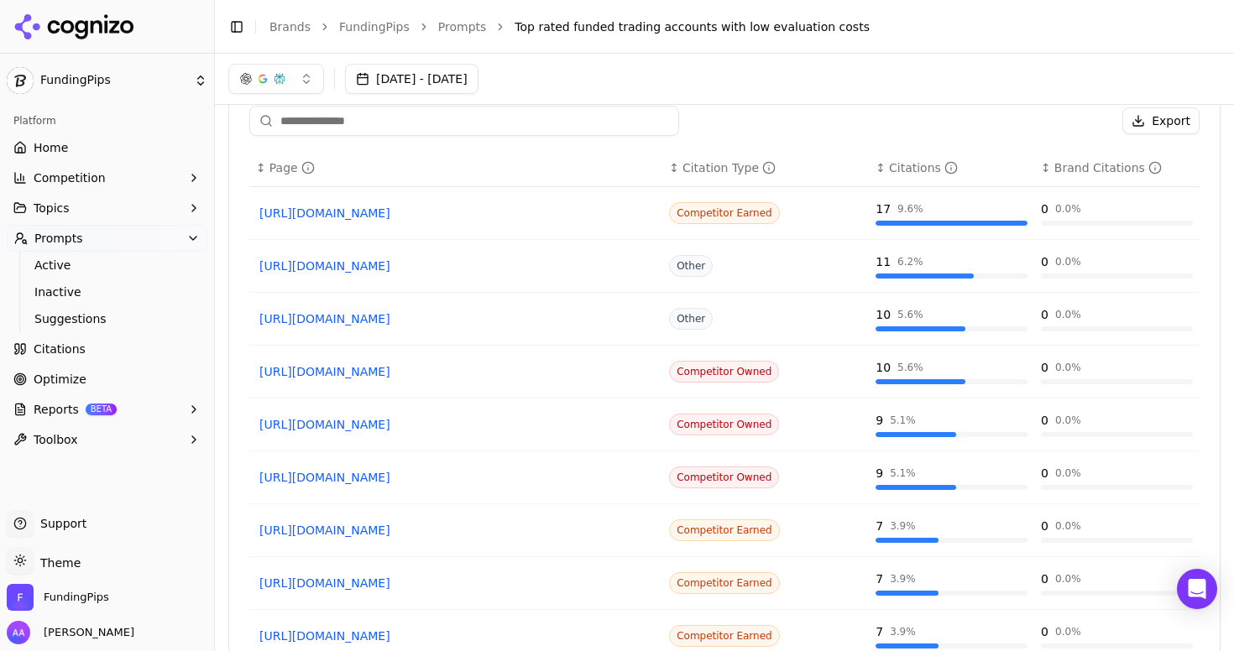
scroll to position [1369, 0]
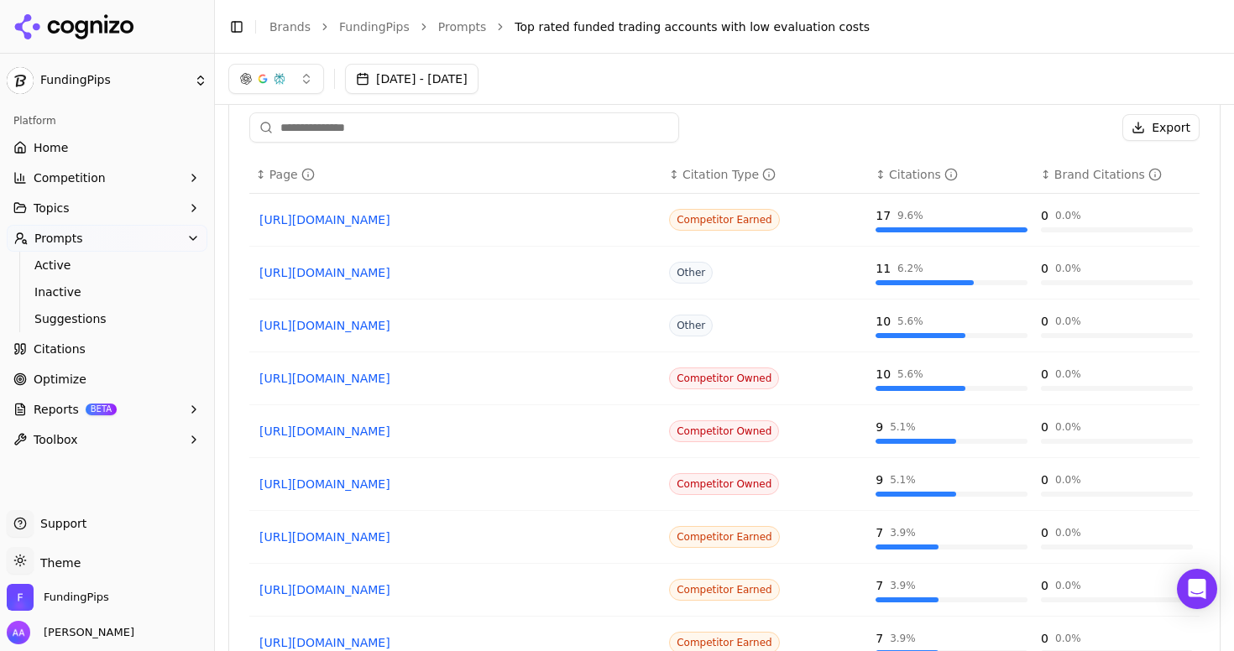
click at [384, 217] on link "https://bestpropfirms.com/trading/funded-accounts" at bounding box center [455, 220] width 393 height 17
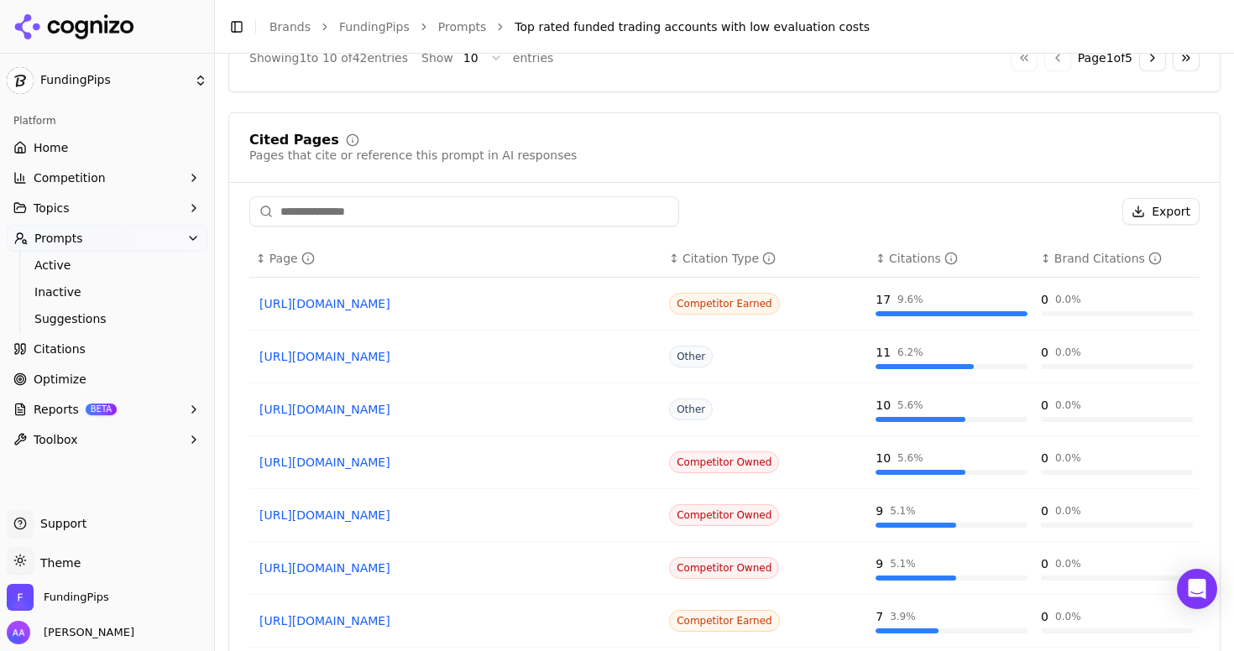
scroll to position [1308, 0]
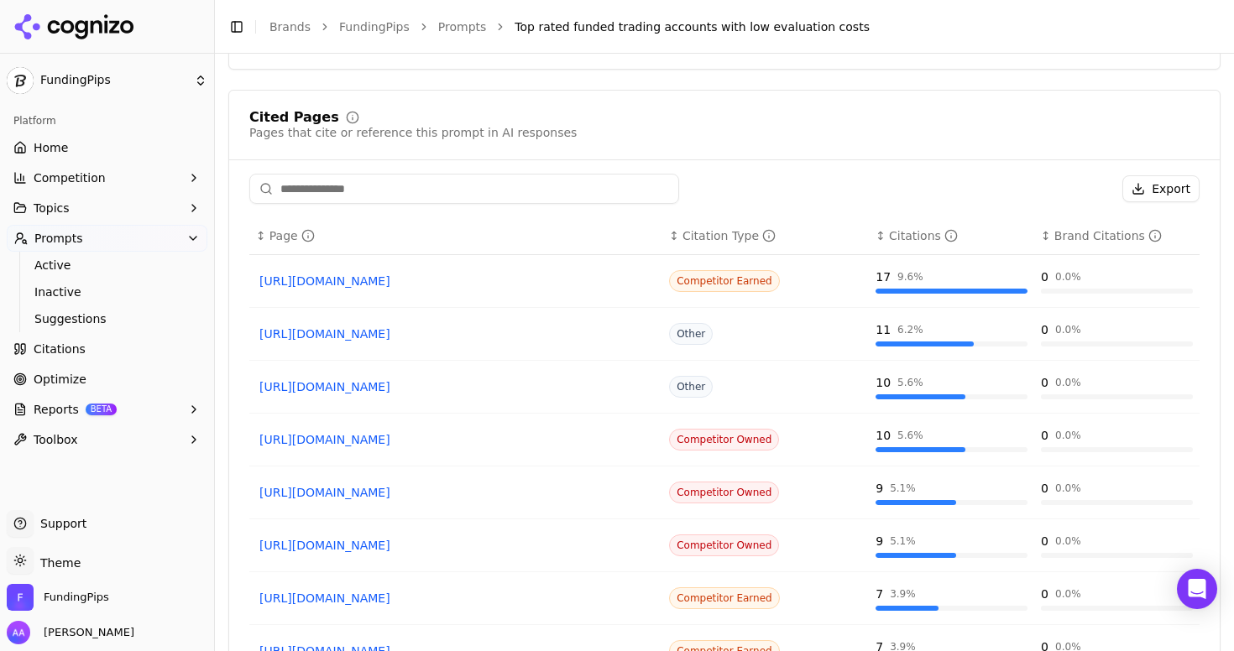
click at [373, 339] on link "https://propfirmmatch.com" at bounding box center [455, 334] width 393 height 17
click at [351, 386] on link "https://fundingpips.com" at bounding box center [455, 387] width 393 height 17
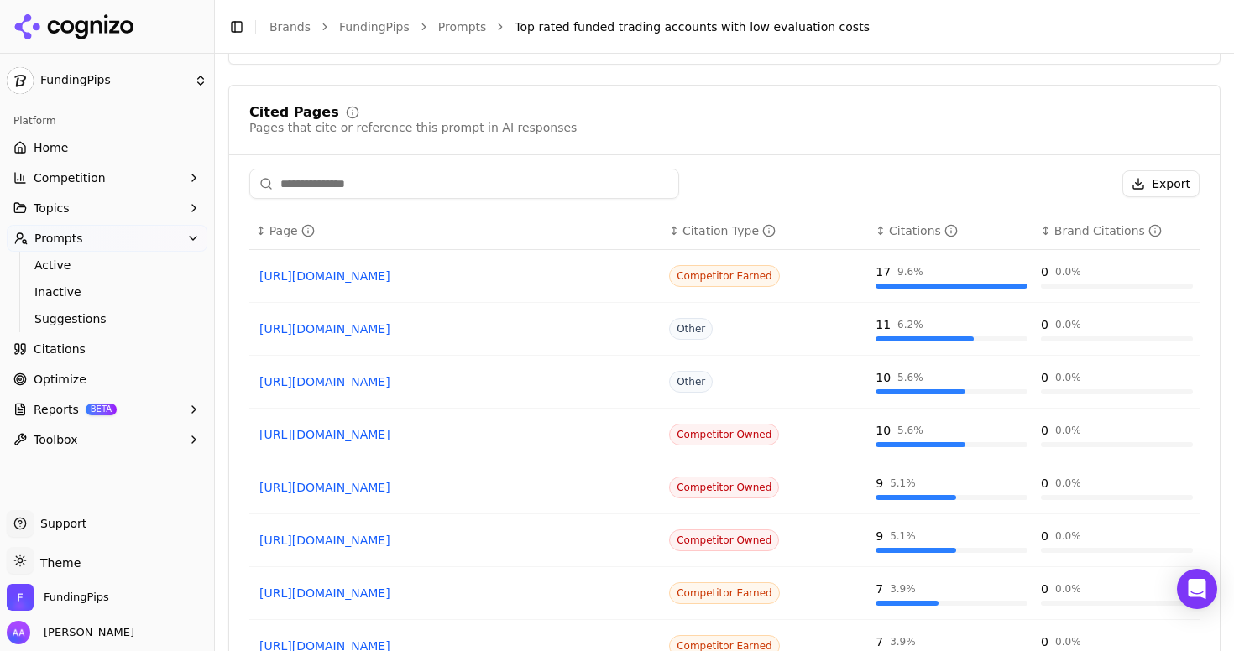
click at [404, 334] on link "https://propfirmmatch.com" at bounding box center [455, 329] width 393 height 17
click at [484, 442] on link "https://goatfundedtrader.com/blog/no-challenge-prop-firm" at bounding box center [455, 434] width 393 height 17
click at [316, 490] on link "https://fxify.com" at bounding box center [455, 487] width 393 height 17
click at [337, 531] on div "https://goatfundedtrader.com/blog/cheapest-prop-firm-challenge" at bounding box center [456, 541] width 400 height 24
click at [339, 541] on link "https://goatfundedtrader.com/blog/cheapest-prop-firm-challenge" at bounding box center [455, 540] width 393 height 17
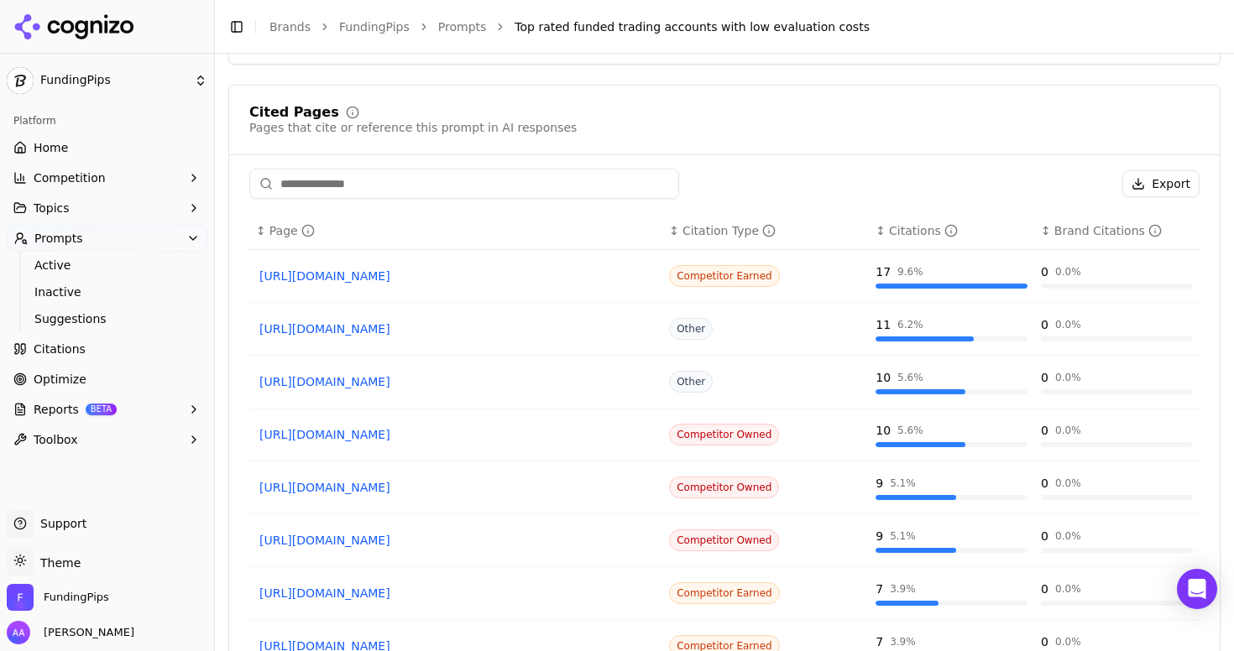
click at [383, 594] on link "https://benzinga.com/money/best-prop-trading-firms" at bounding box center [455, 593] width 393 height 17
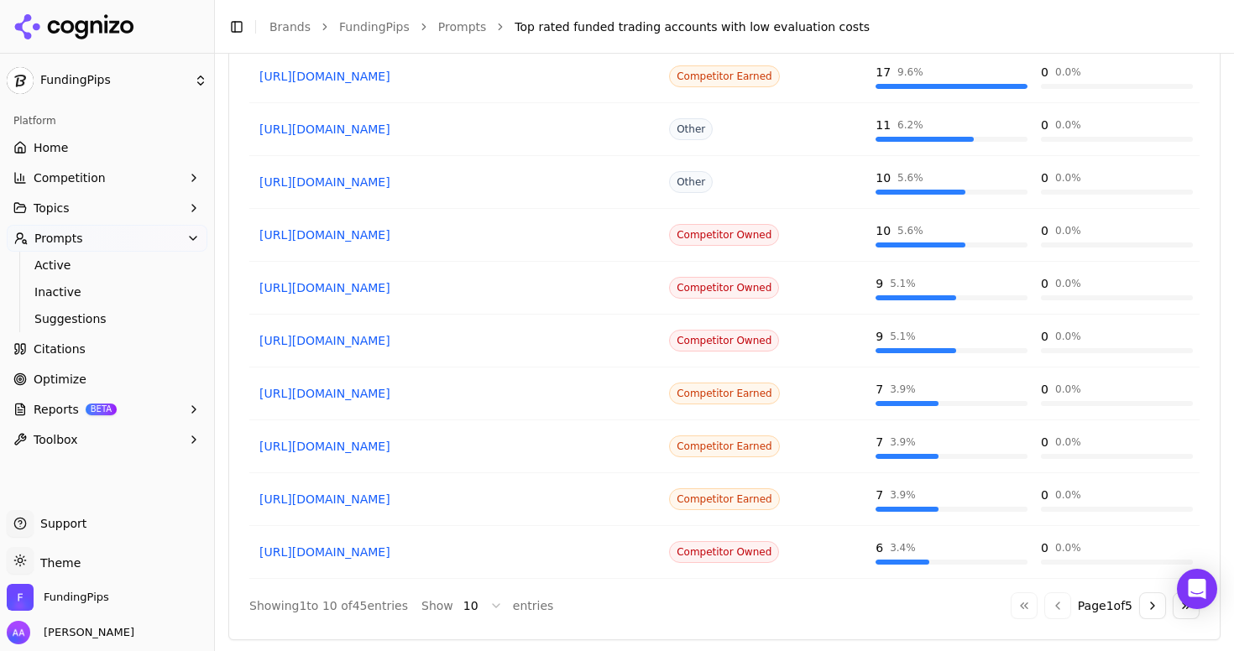
scroll to position [1516, 0]
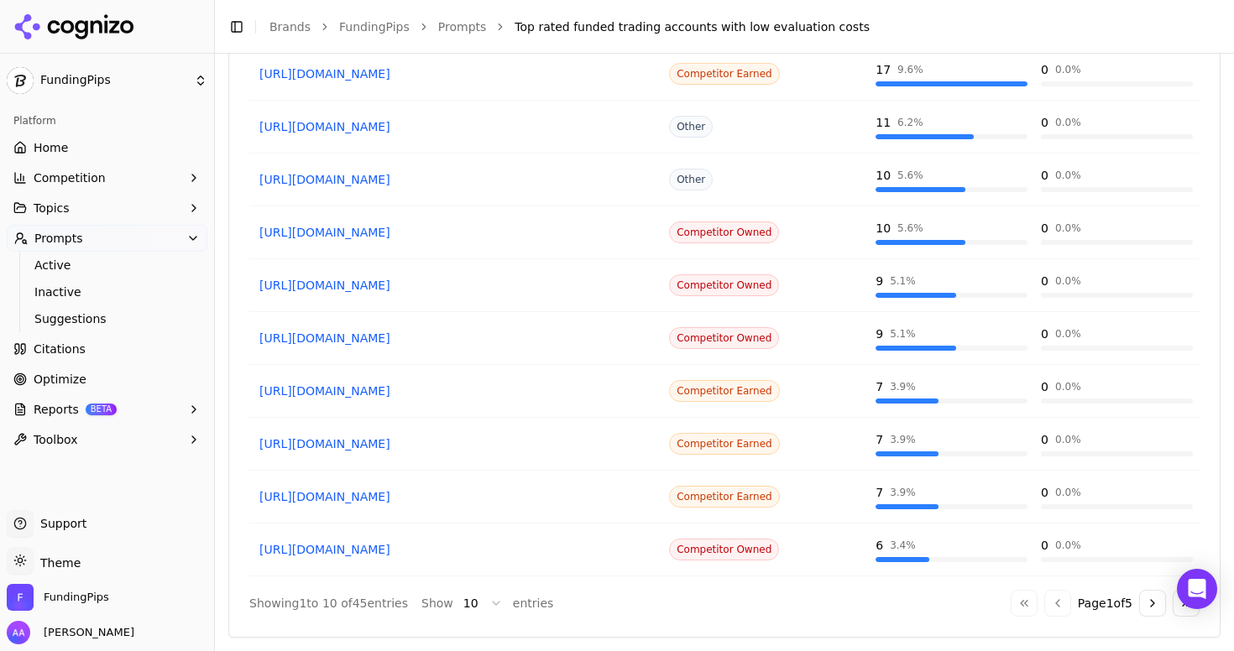
click at [463, 494] on link "https://livemint.com/focus/10-indian-prop-firms-11749796552528.html" at bounding box center [455, 497] width 393 height 17
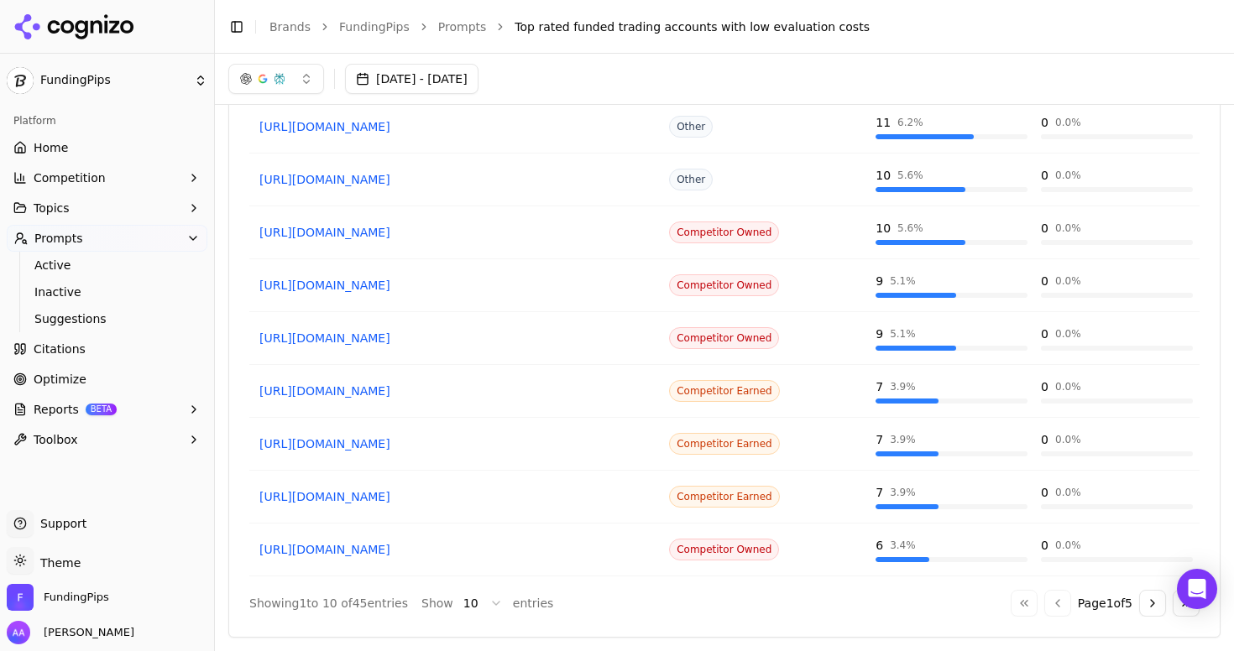
scroll to position [1347, 0]
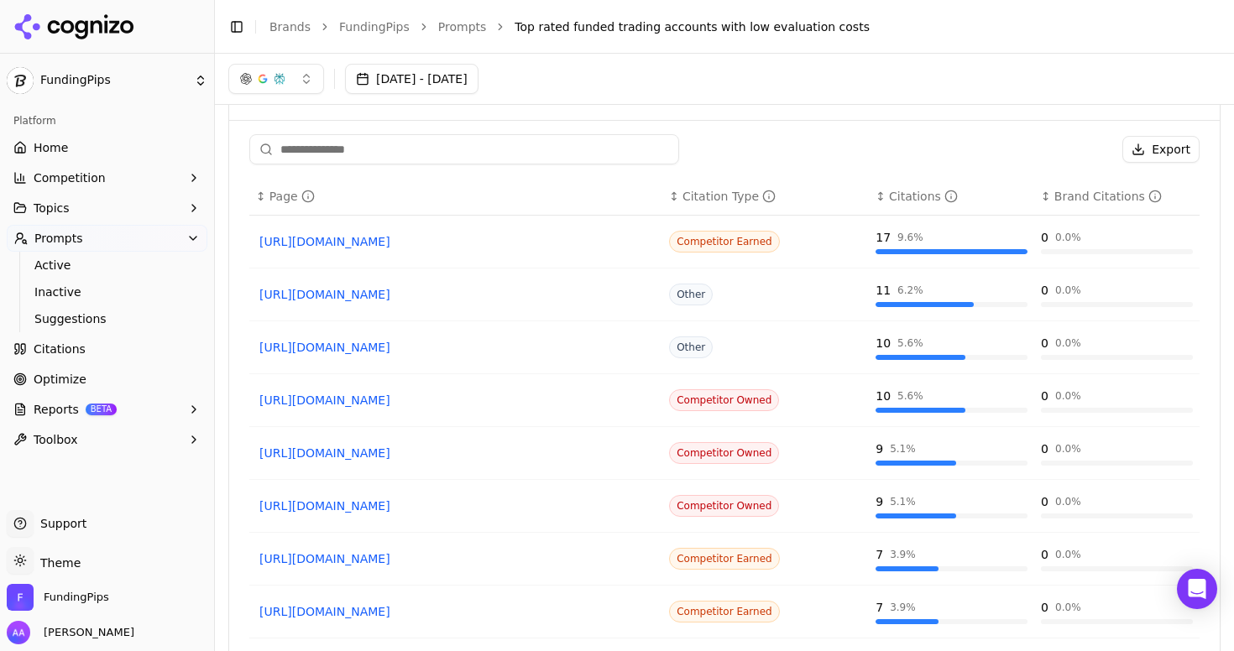
click at [125, 126] on div "Platform" at bounding box center [107, 120] width 201 height 27
click at [123, 144] on link "Home" at bounding box center [107, 147] width 201 height 27
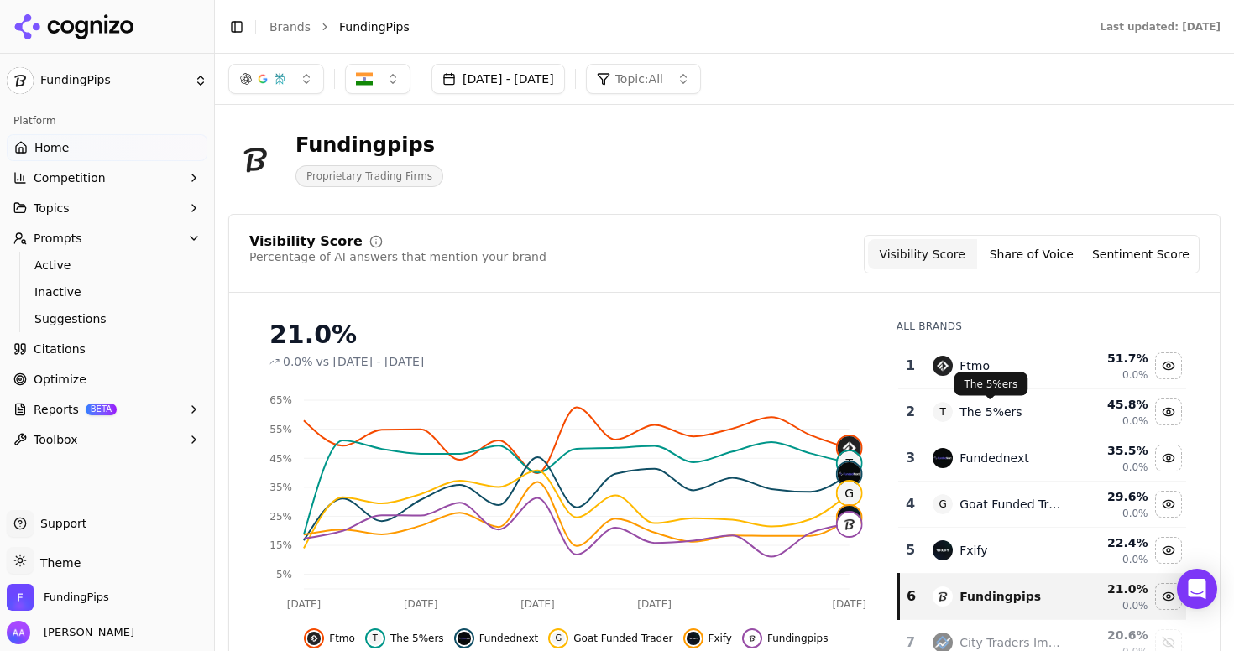
click at [1012, 369] on div "Ftmo" at bounding box center [997, 366] width 129 height 20
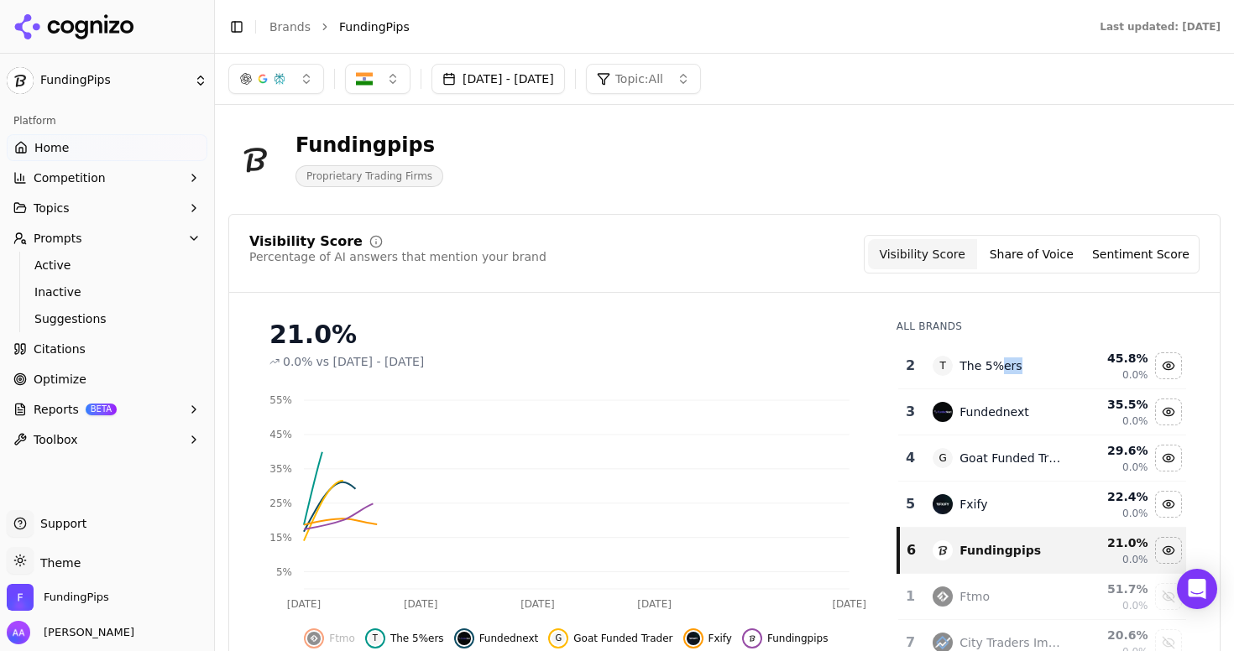
click at [1012, 369] on div "The 5%ers" at bounding box center [991, 366] width 62 height 17
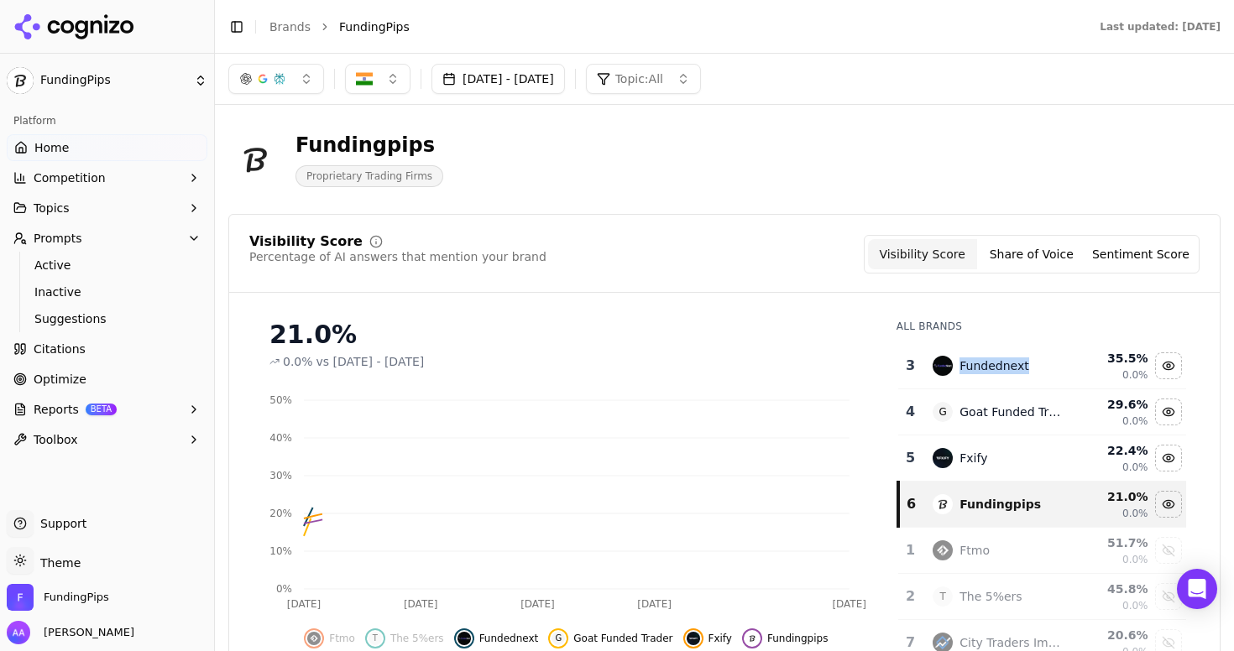
click at [1012, 369] on div "Fundednext" at bounding box center [994, 366] width 69 height 17
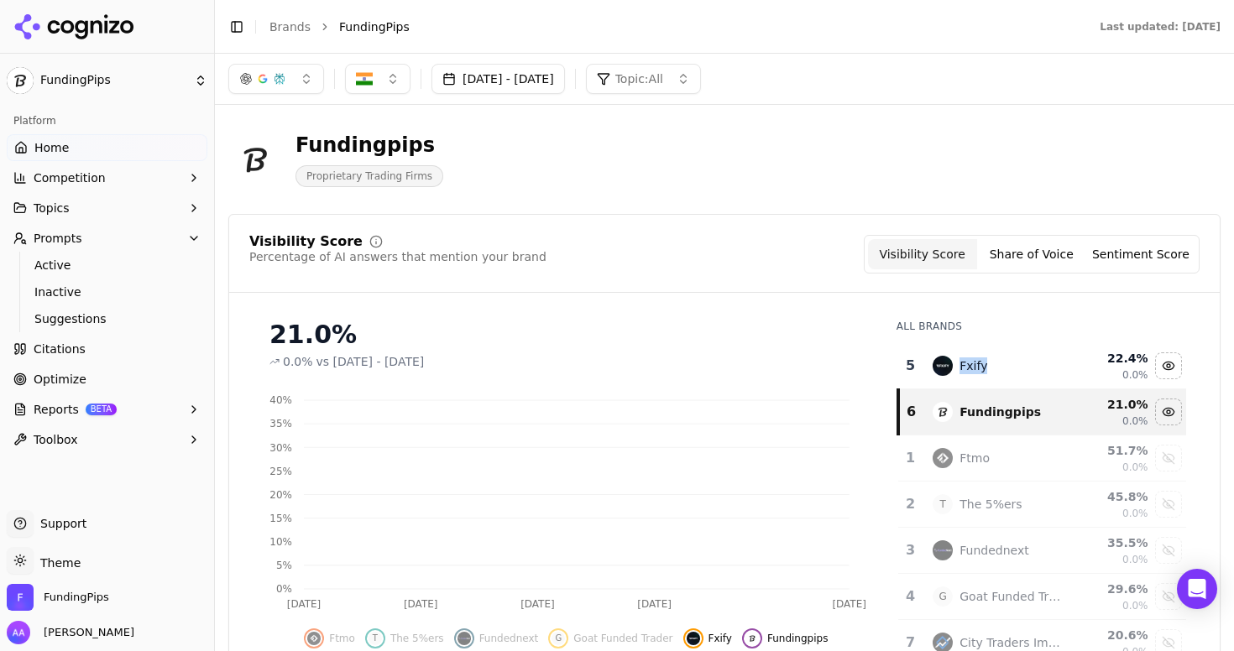
click at [1012, 369] on div "Fxify" at bounding box center [997, 366] width 129 height 20
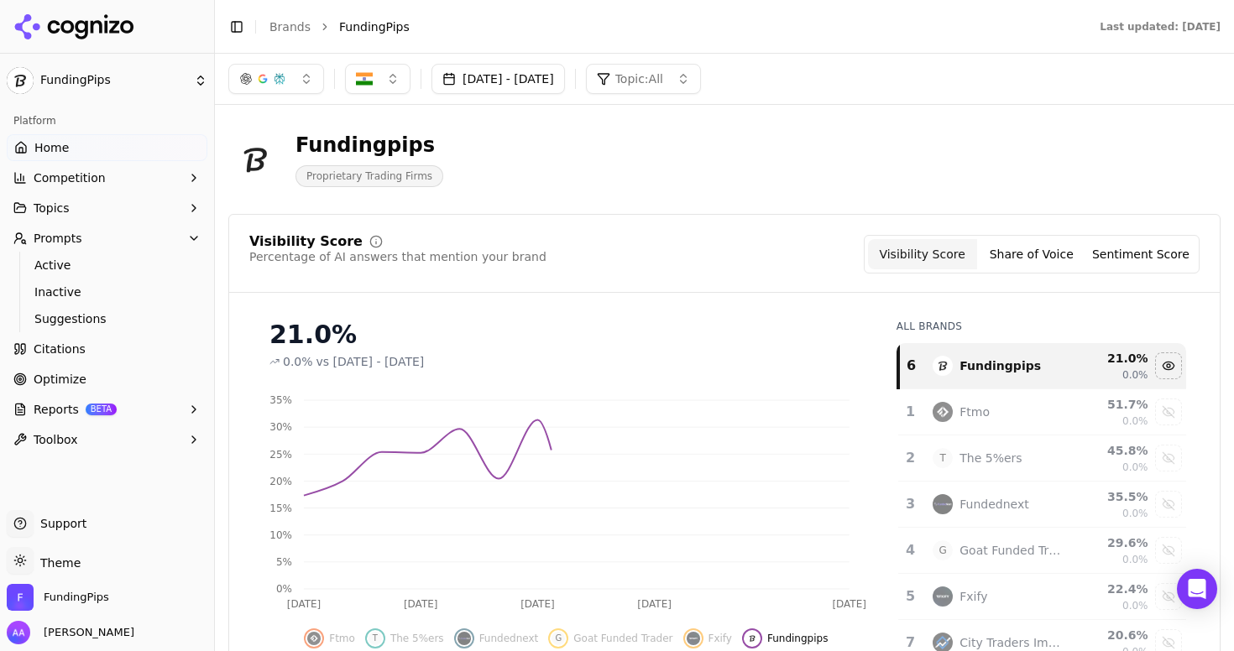
click at [739, 257] on div "Visibility Score Percentage of AI answers that mention your brand Visibility Sc…" at bounding box center [724, 254] width 950 height 39
click at [520, 87] on button "Sep 08, 2025 - Oct 08, 2025" at bounding box center [498, 79] width 133 height 30
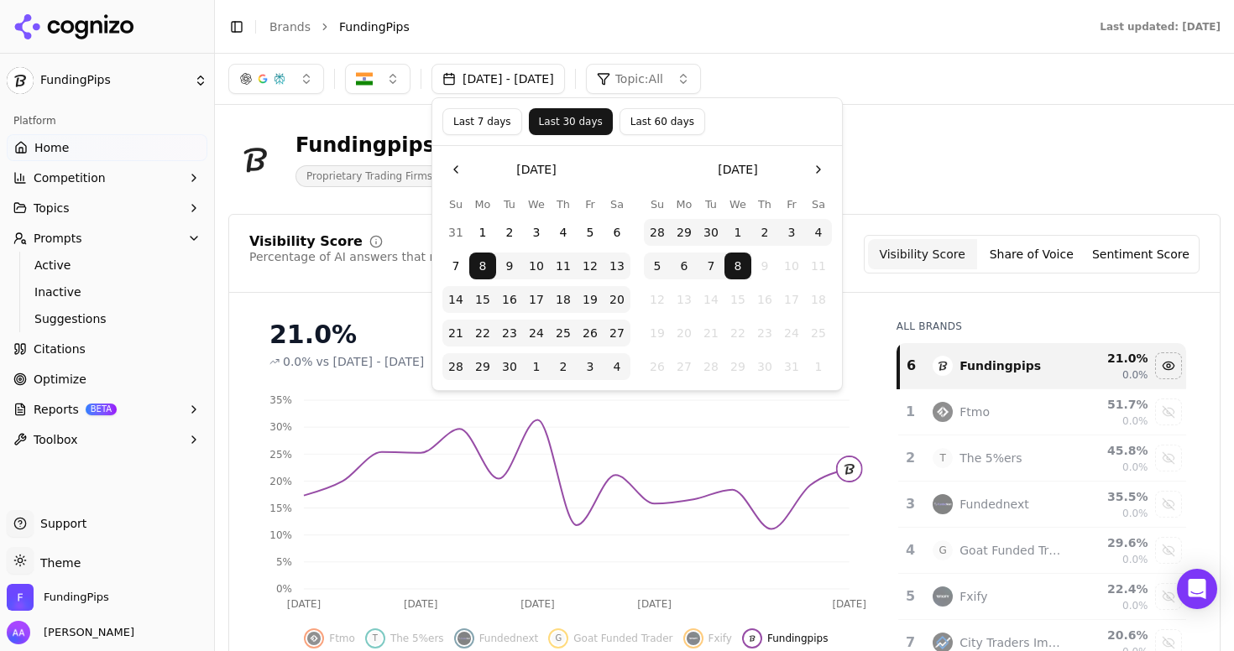
click at [638, 119] on button "Last 60 days" at bounding box center [663, 121] width 86 height 27
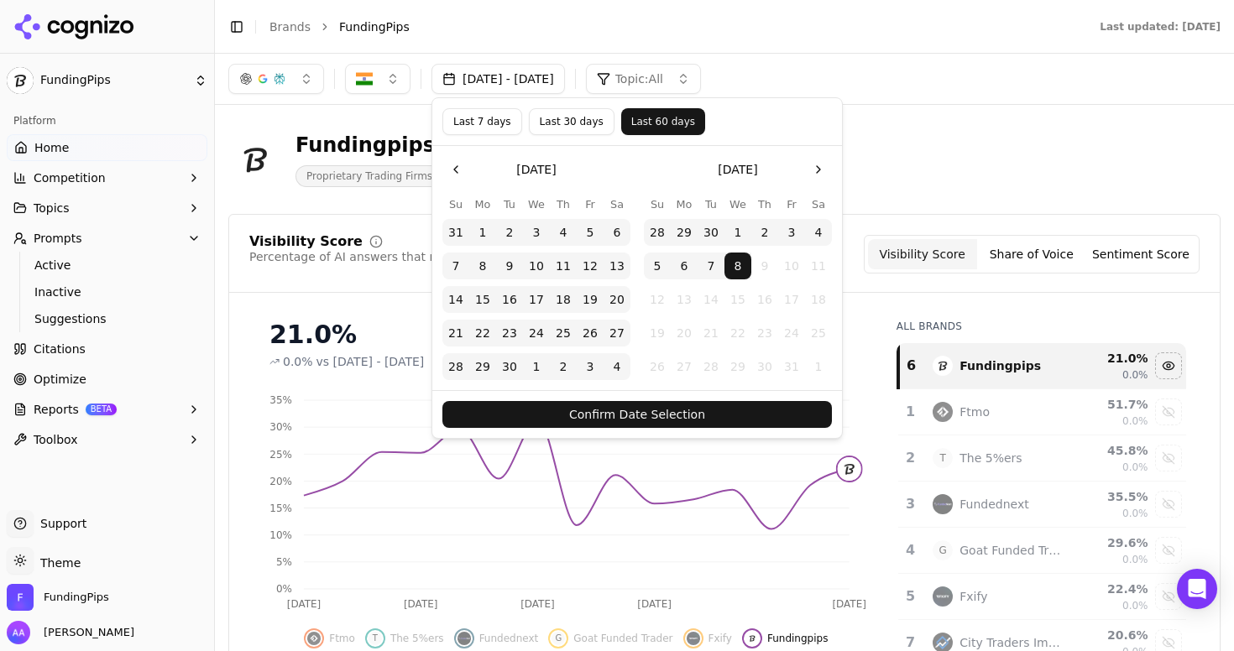
click at [641, 421] on button "Confirm Date Selection" at bounding box center [637, 414] width 390 height 27
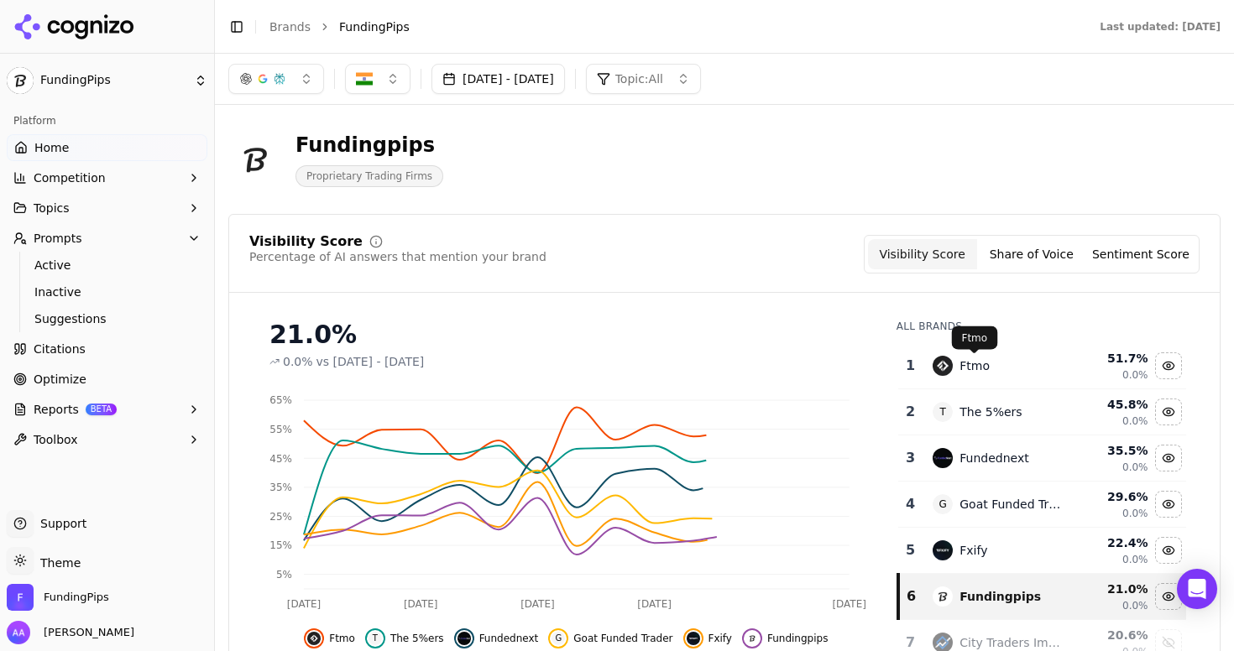
click at [980, 358] on div "Ftmo" at bounding box center [975, 366] width 30 height 17
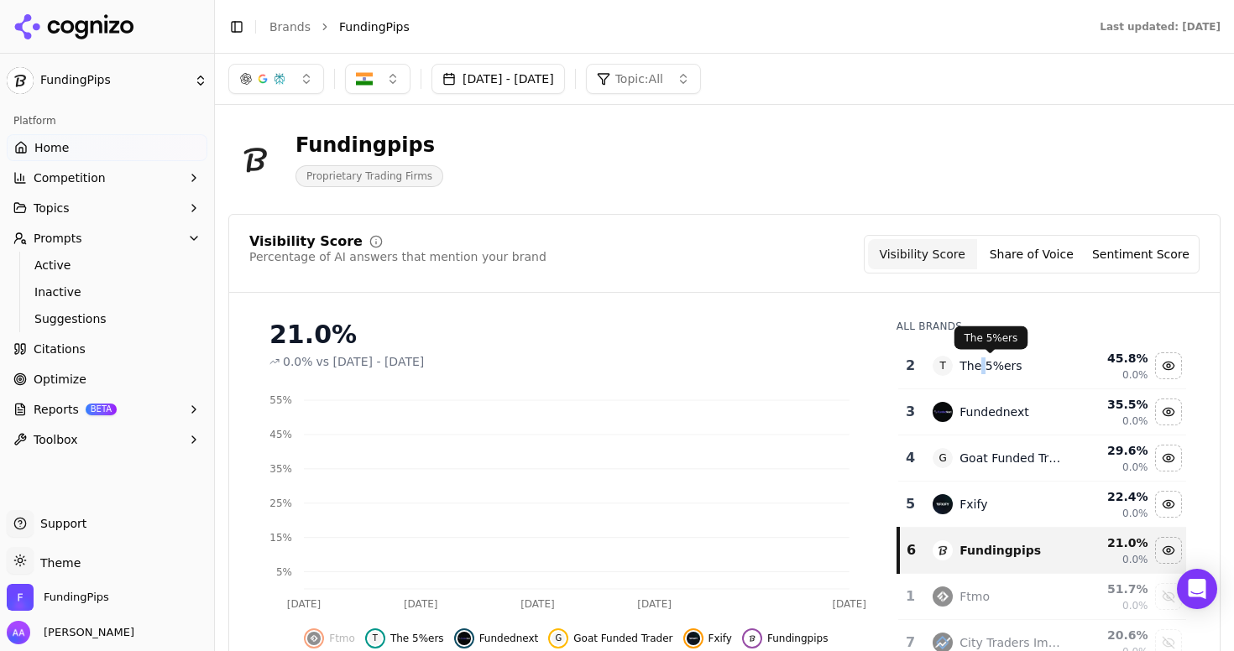
click at [980, 358] on div "The 5%ers" at bounding box center [991, 366] width 62 height 17
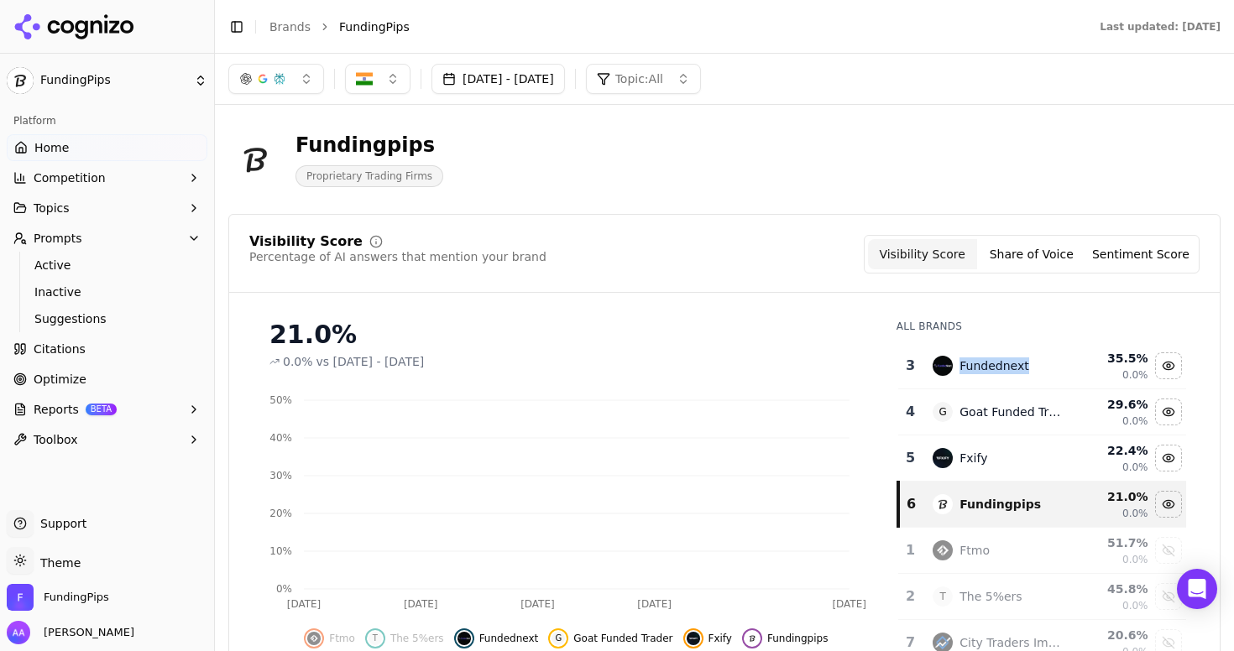
click at [980, 358] on div "Fundednext" at bounding box center [994, 366] width 69 height 17
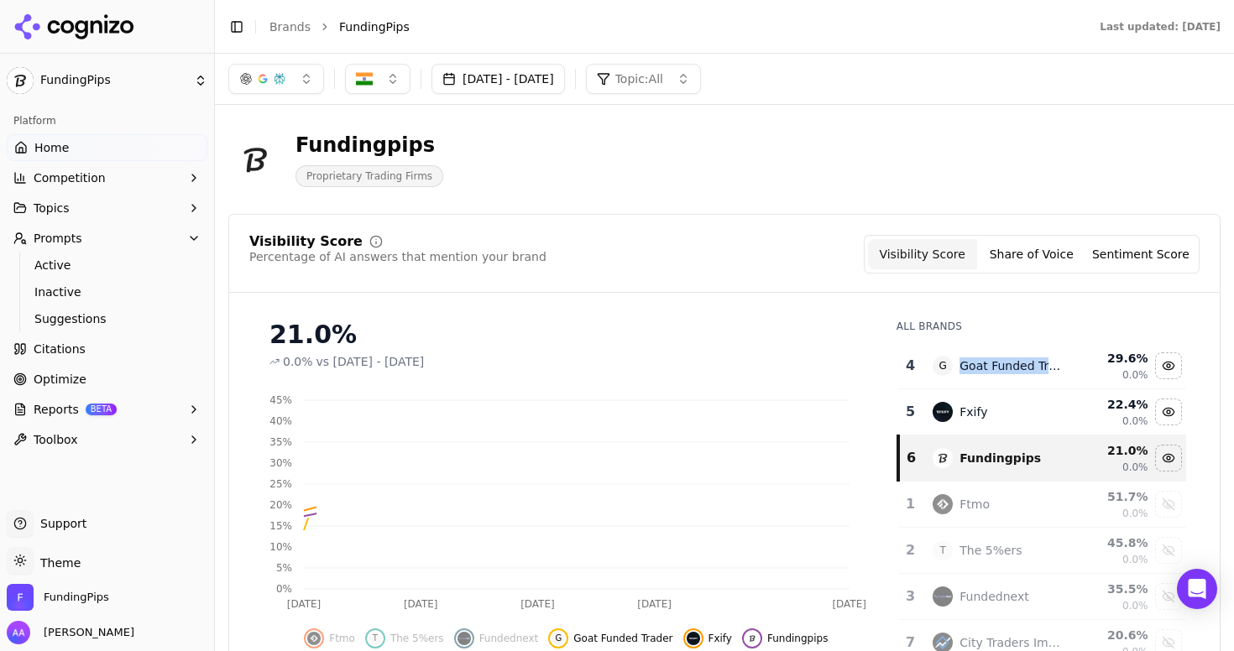
click at [980, 358] on div "Goat Funded Trader" at bounding box center [1011, 366] width 102 height 17
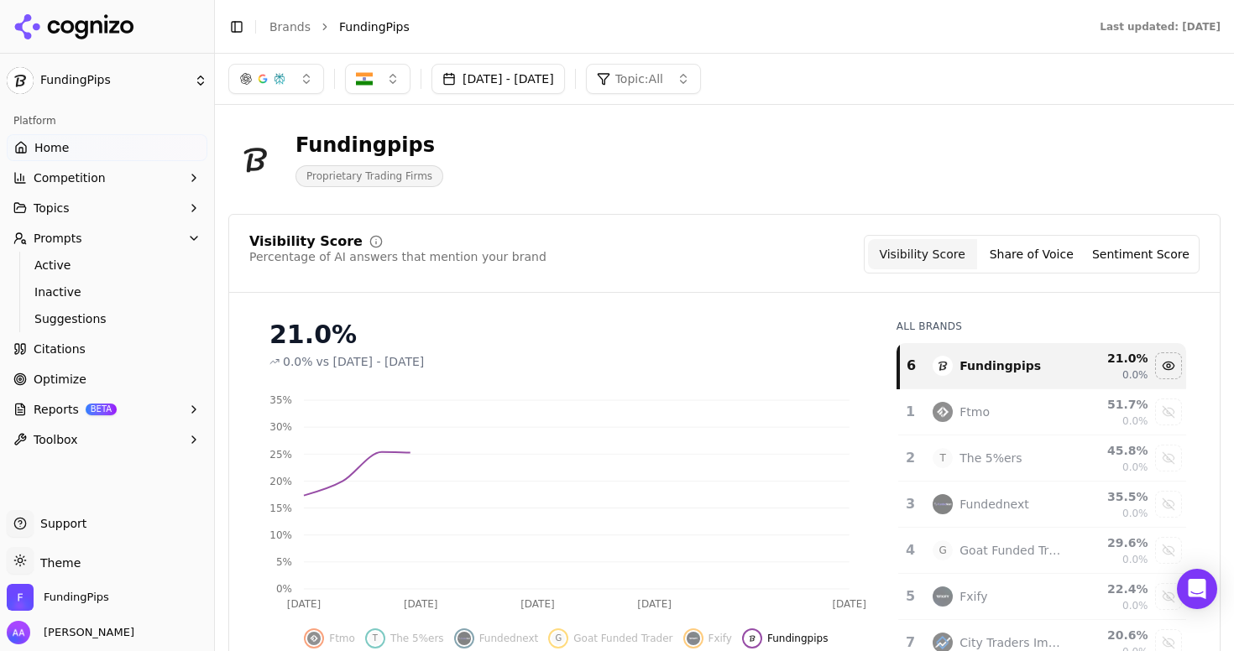
click at [748, 270] on div "Visibility Score Percentage of AI answers that mention your brand Visibility Sc…" at bounding box center [724, 254] width 950 height 39
click at [1092, 363] on div "21.0 %" at bounding box center [1111, 358] width 73 height 17
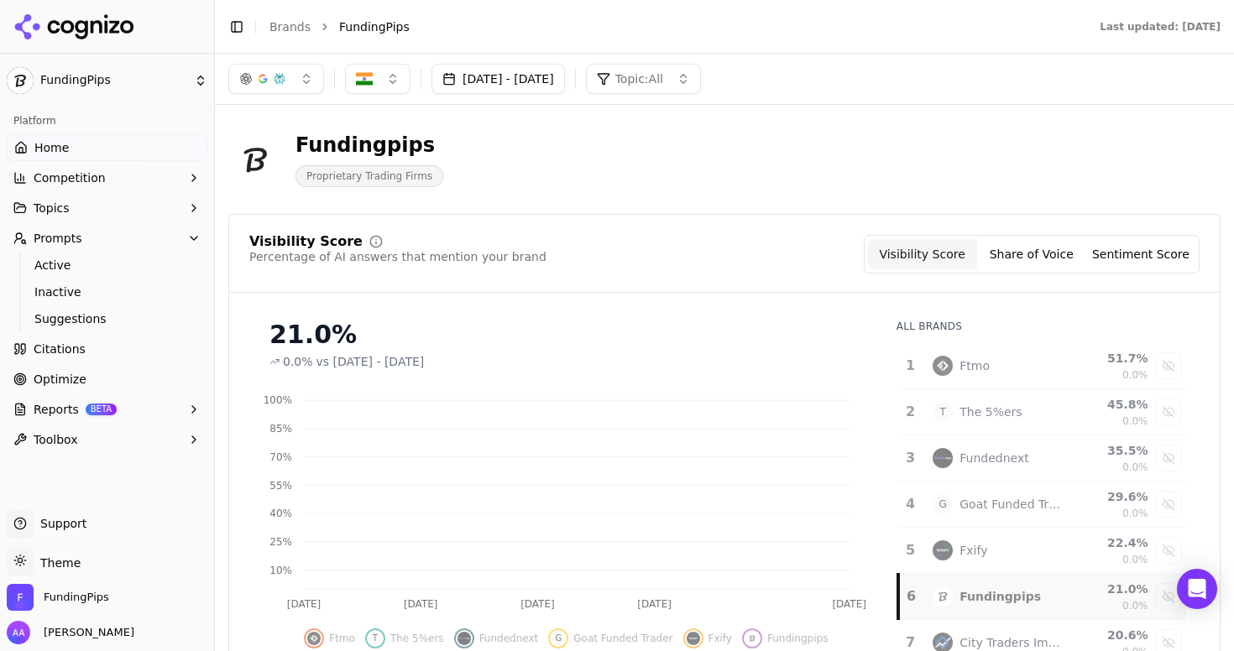
click at [1048, 362] on div "Ftmo" at bounding box center [997, 366] width 129 height 20
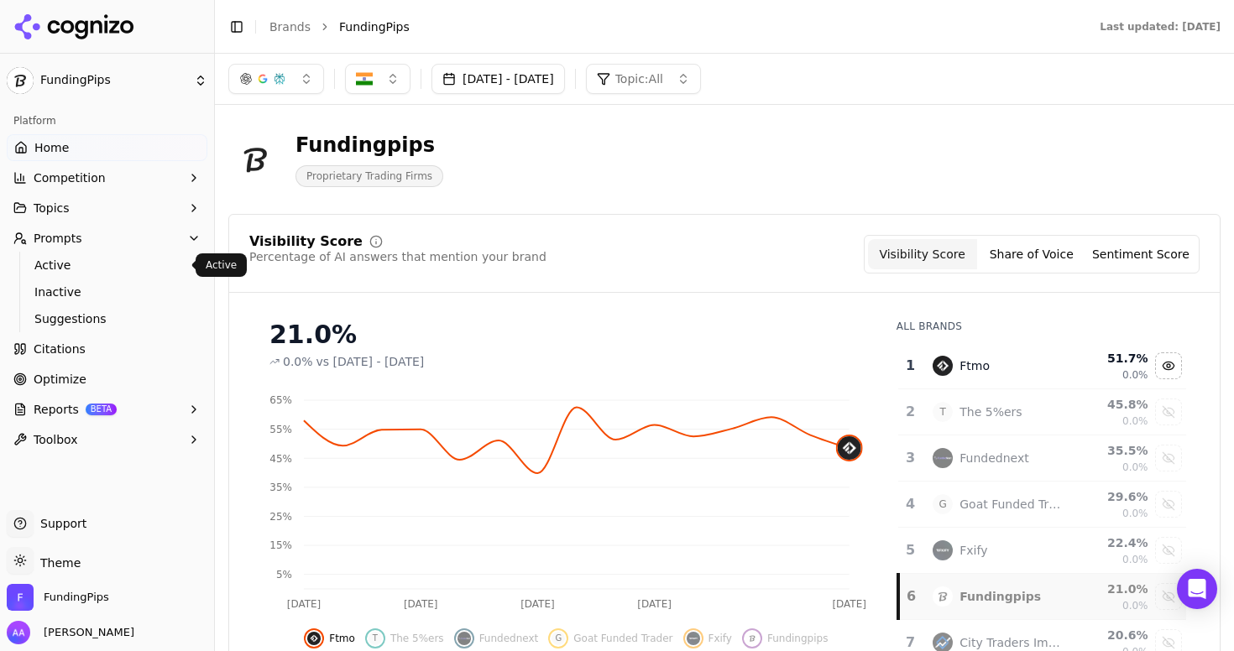
click at [128, 276] on link "Active" at bounding box center [108, 266] width 160 height 24
